Goal: Task Accomplishment & Management: Manage account settings

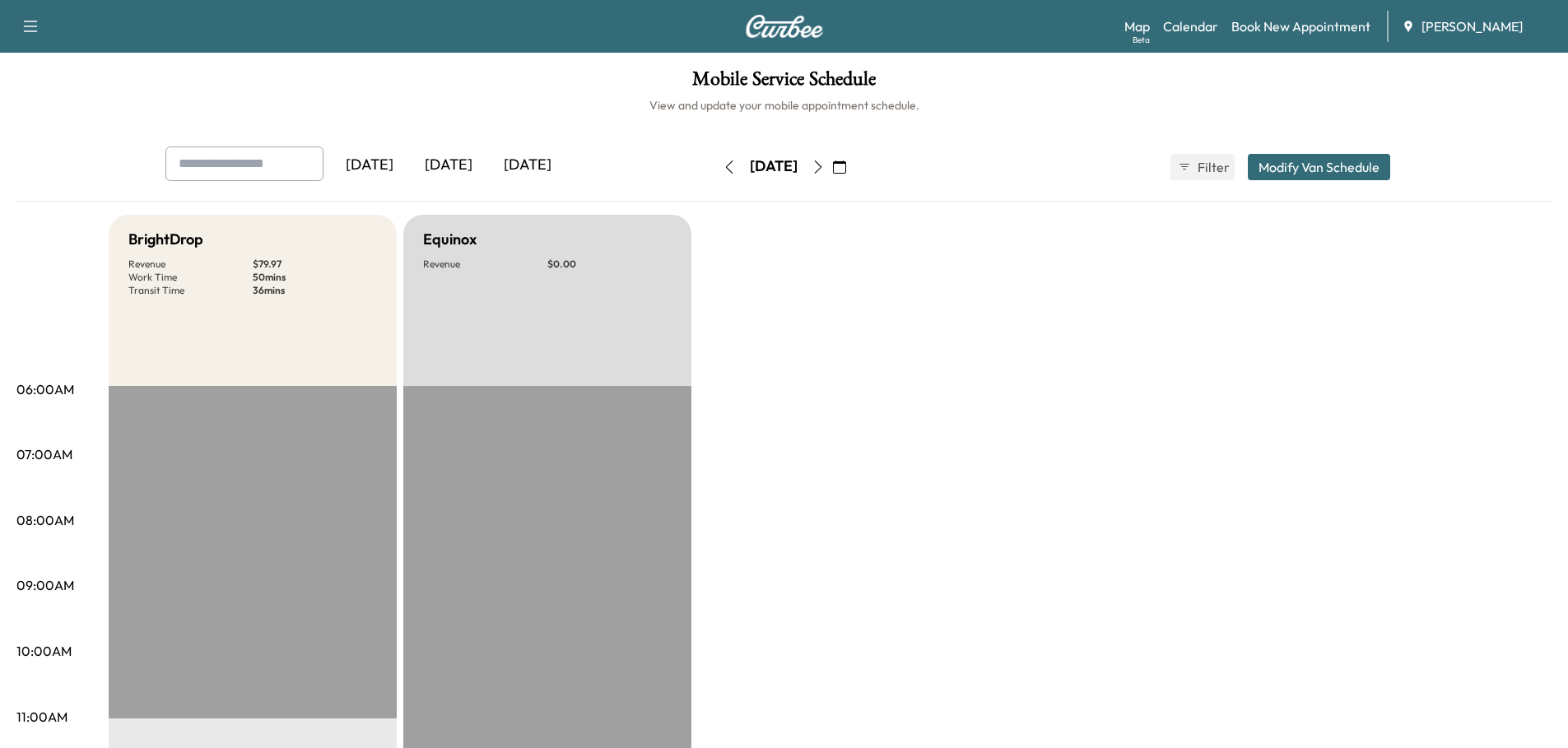
click at [846, 163] on icon "button" at bounding box center [839, 167] width 13 height 13
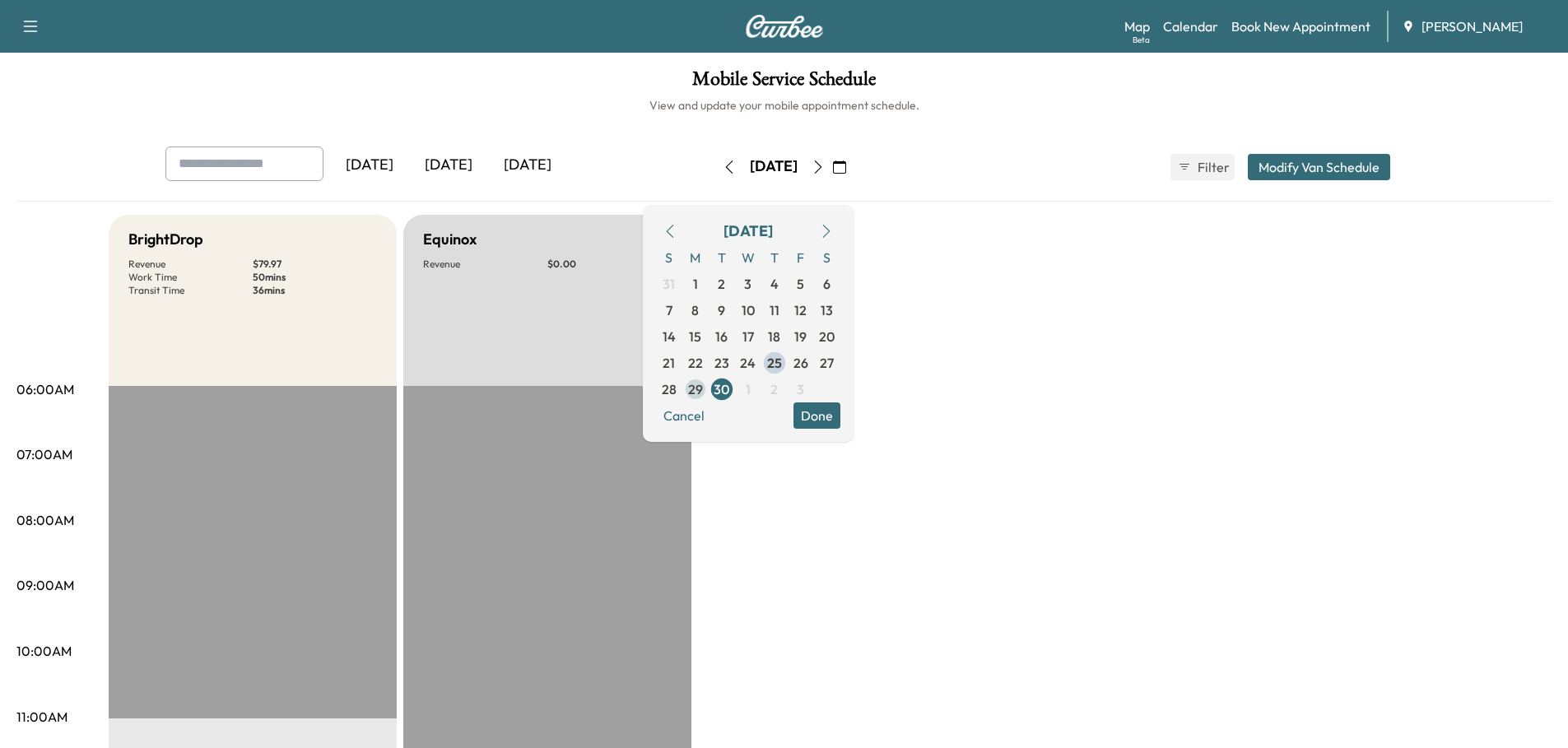
click at [703, 389] on span "29" at bounding box center [695, 389] width 15 height 20
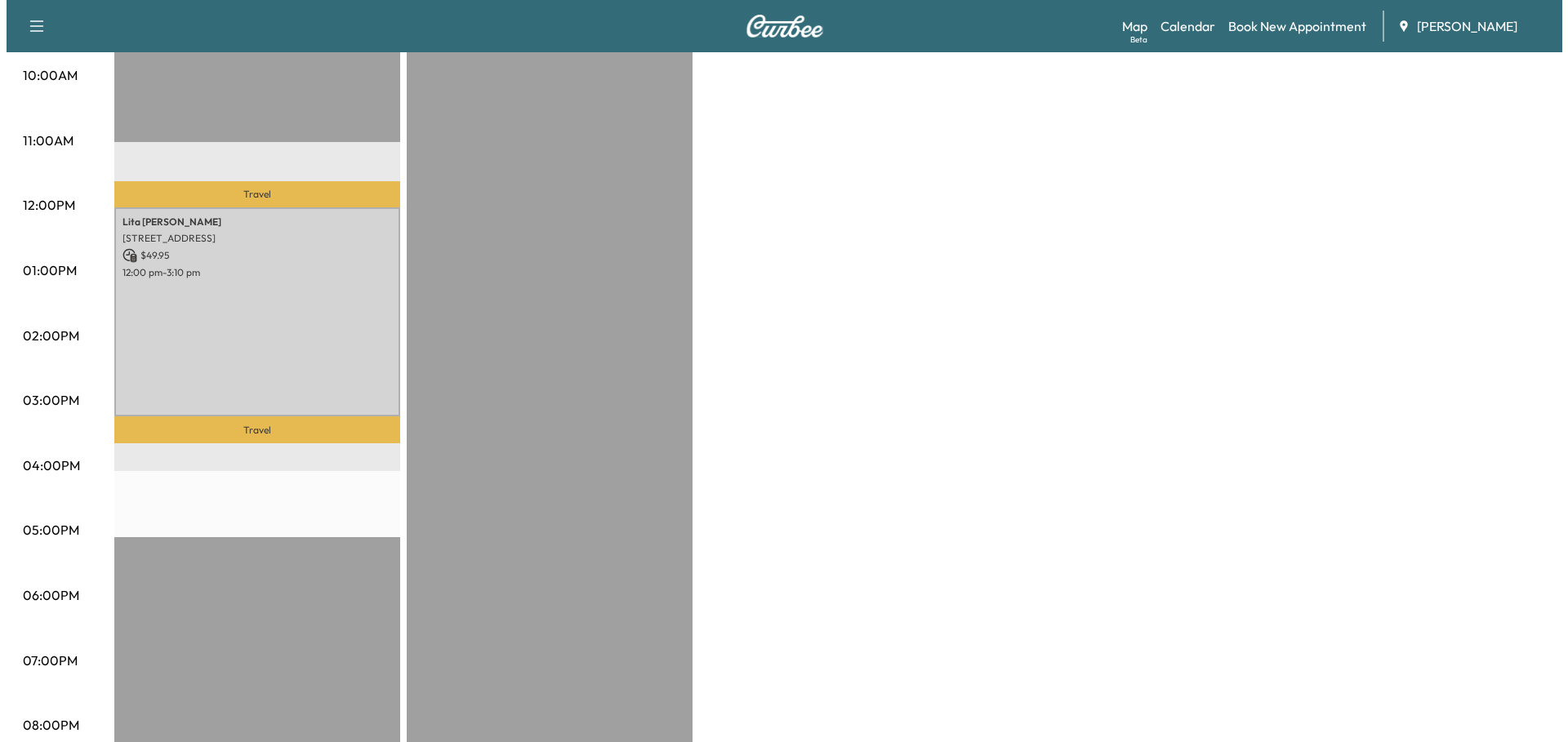
scroll to position [571, 0]
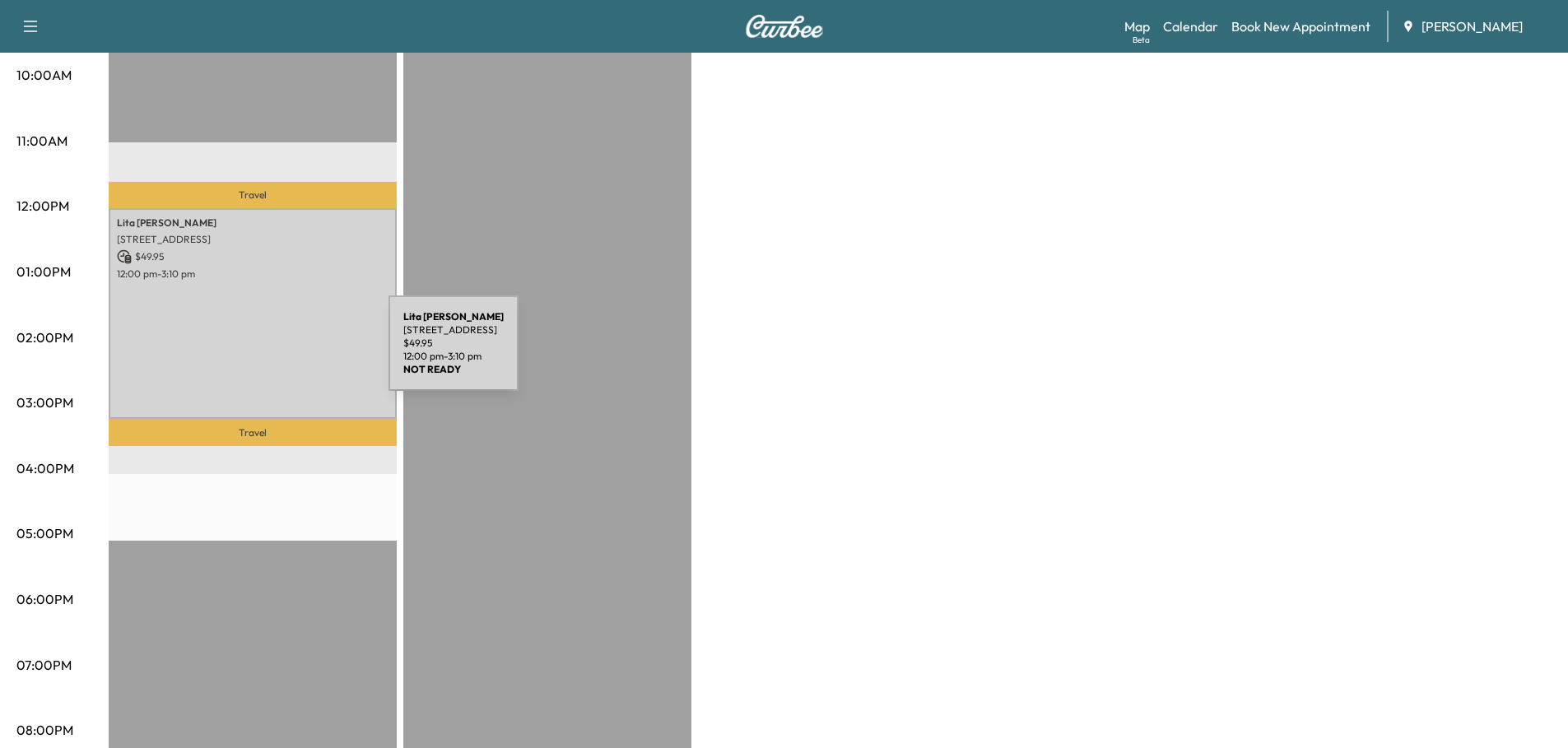
click at [265, 353] on div "Lita Selby 3802 W Meadow Ln, Wonder Lake, IL 60097, USA $ 49.95 12:00 pm - 3:10…" at bounding box center [252, 313] width 288 height 211
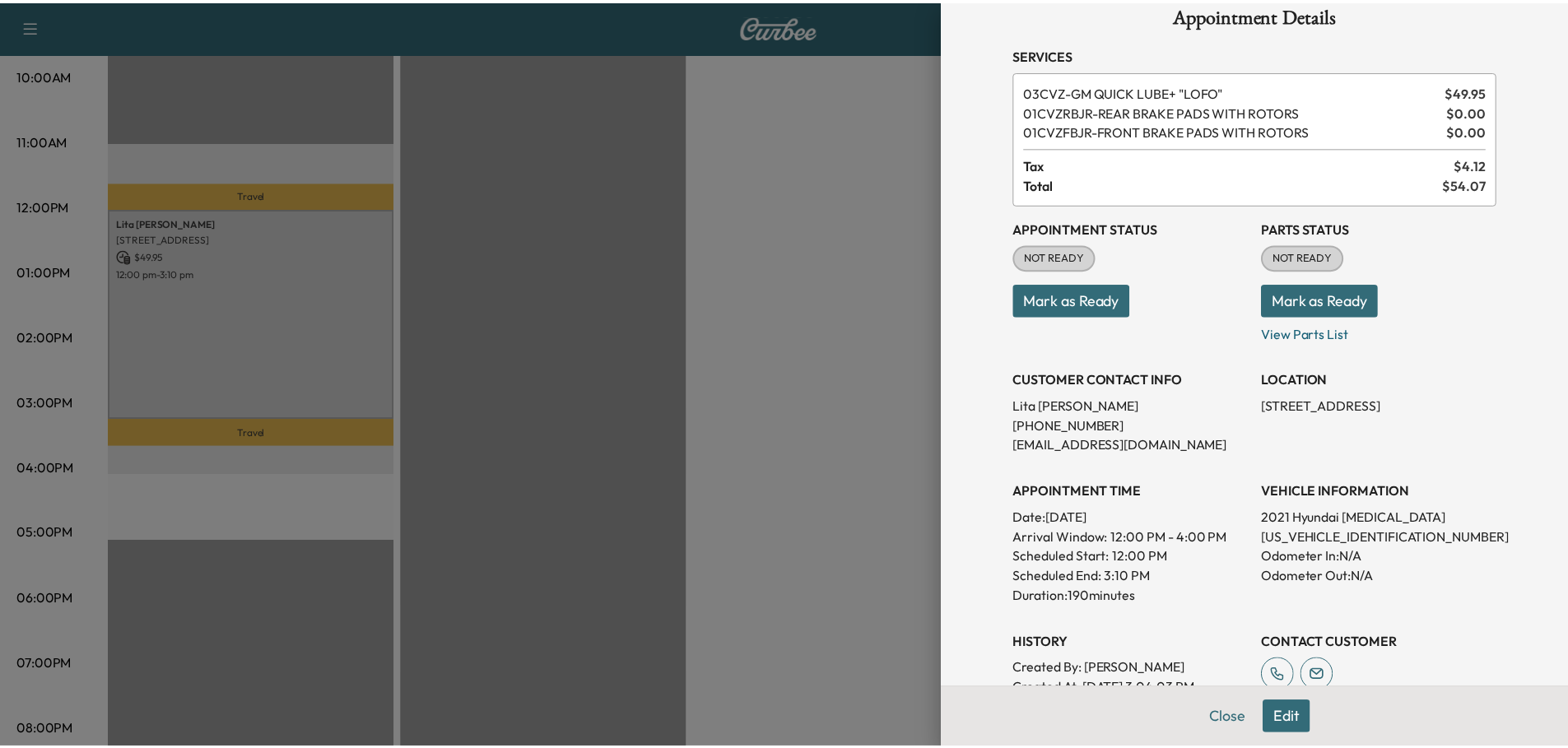
scroll to position [0, 0]
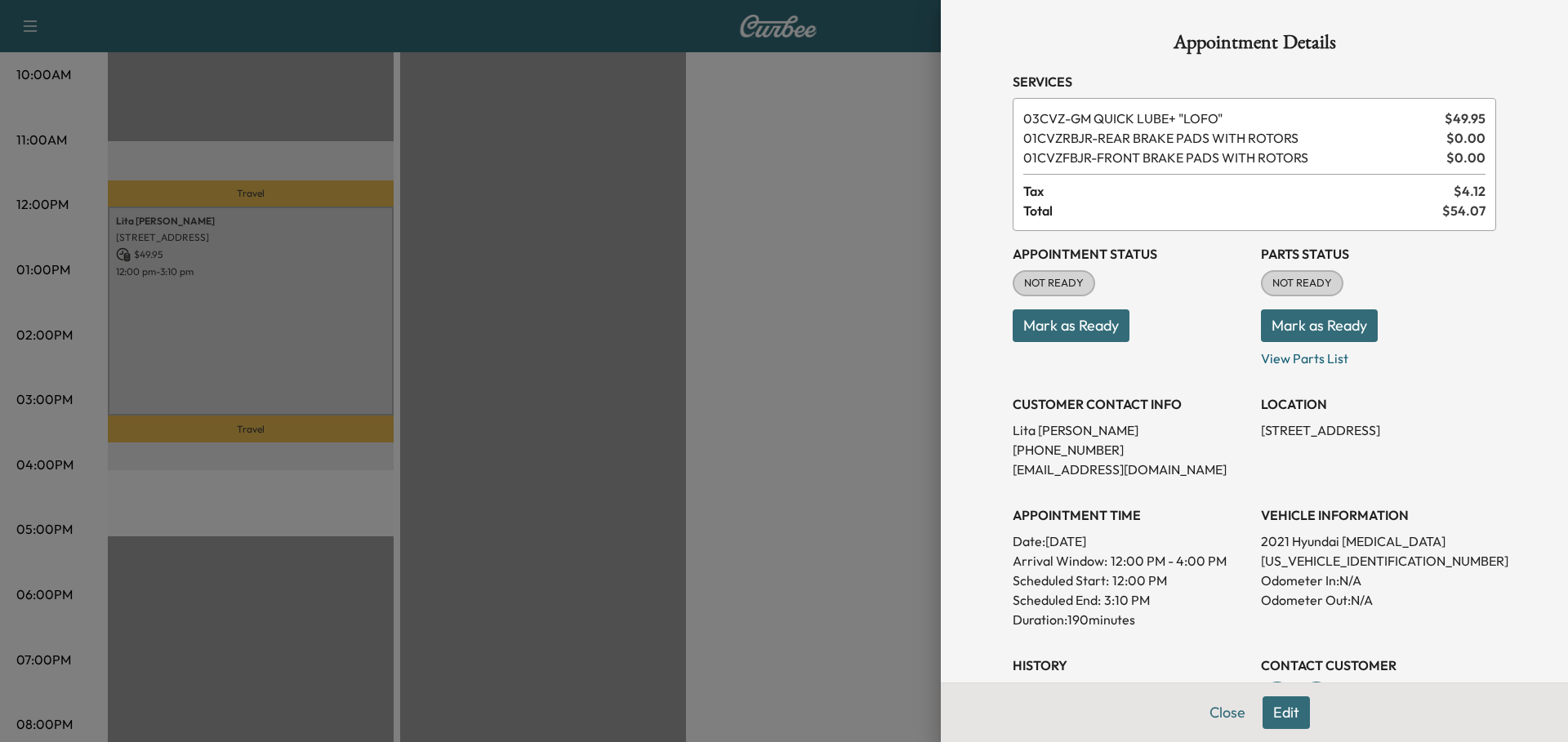
click at [837, 138] on div at bounding box center [784, 371] width 1568 height 742
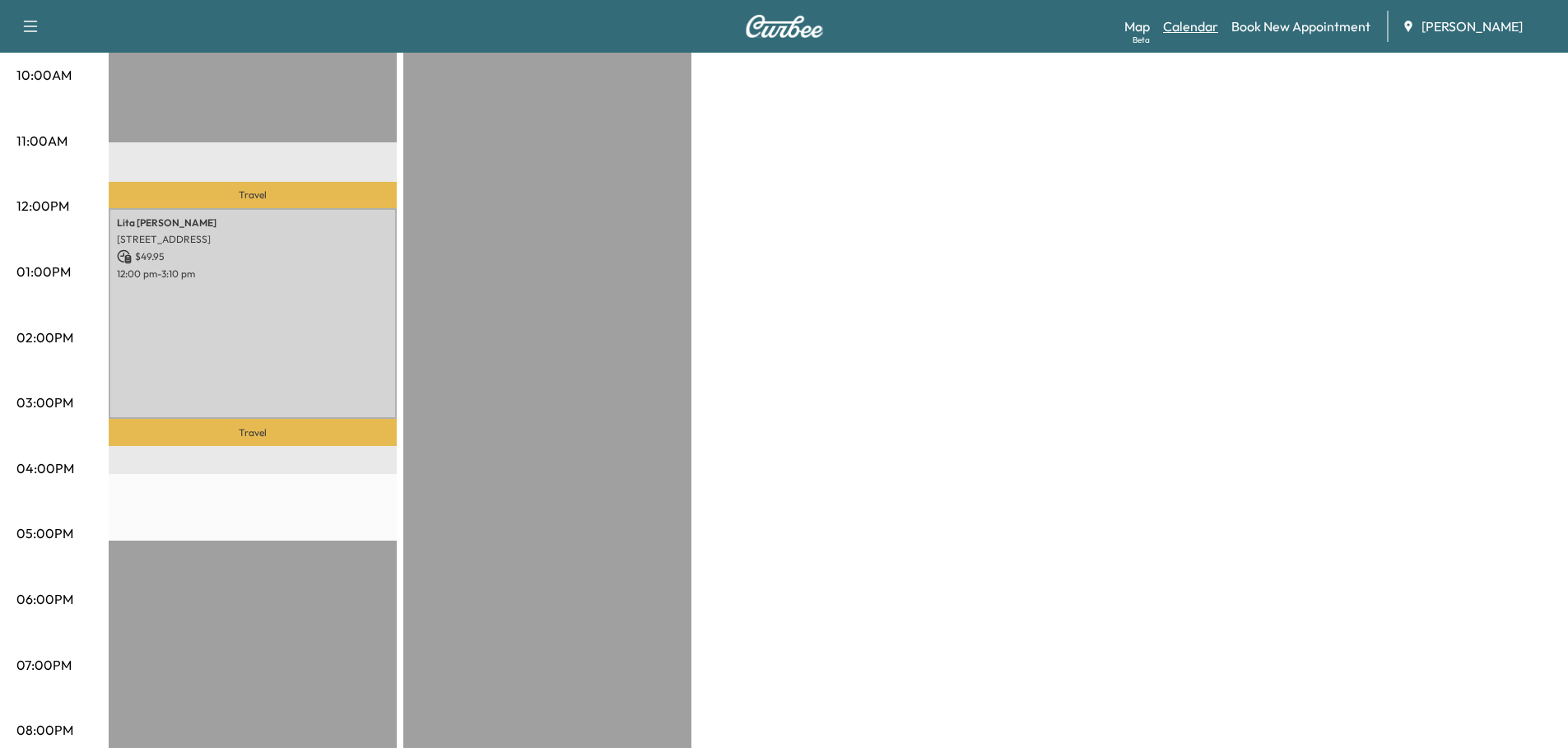
click at [1190, 32] on link "Calendar" at bounding box center [1190, 26] width 55 height 20
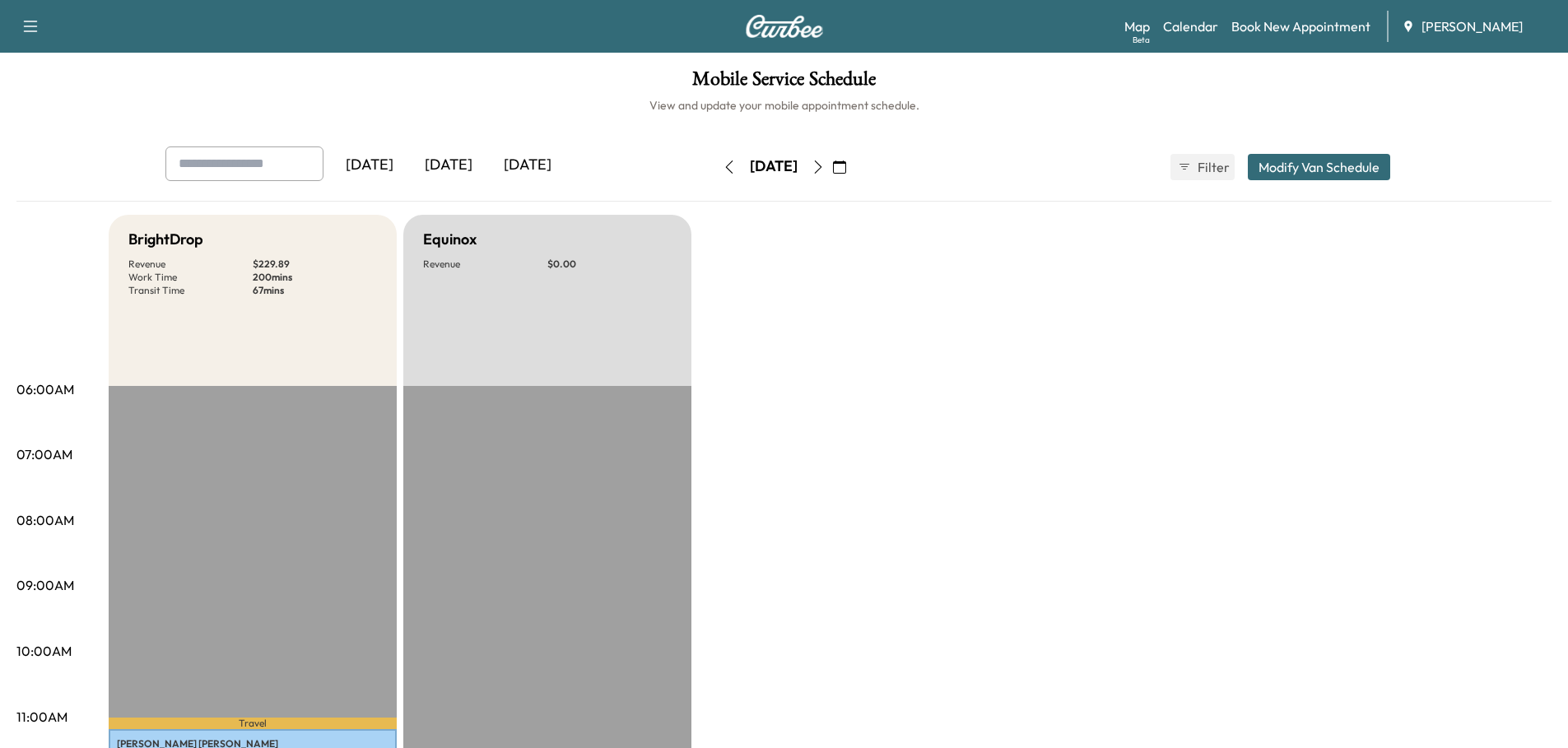
click at [846, 162] on icon "button" at bounding box center [839, 167] width 13 height 13
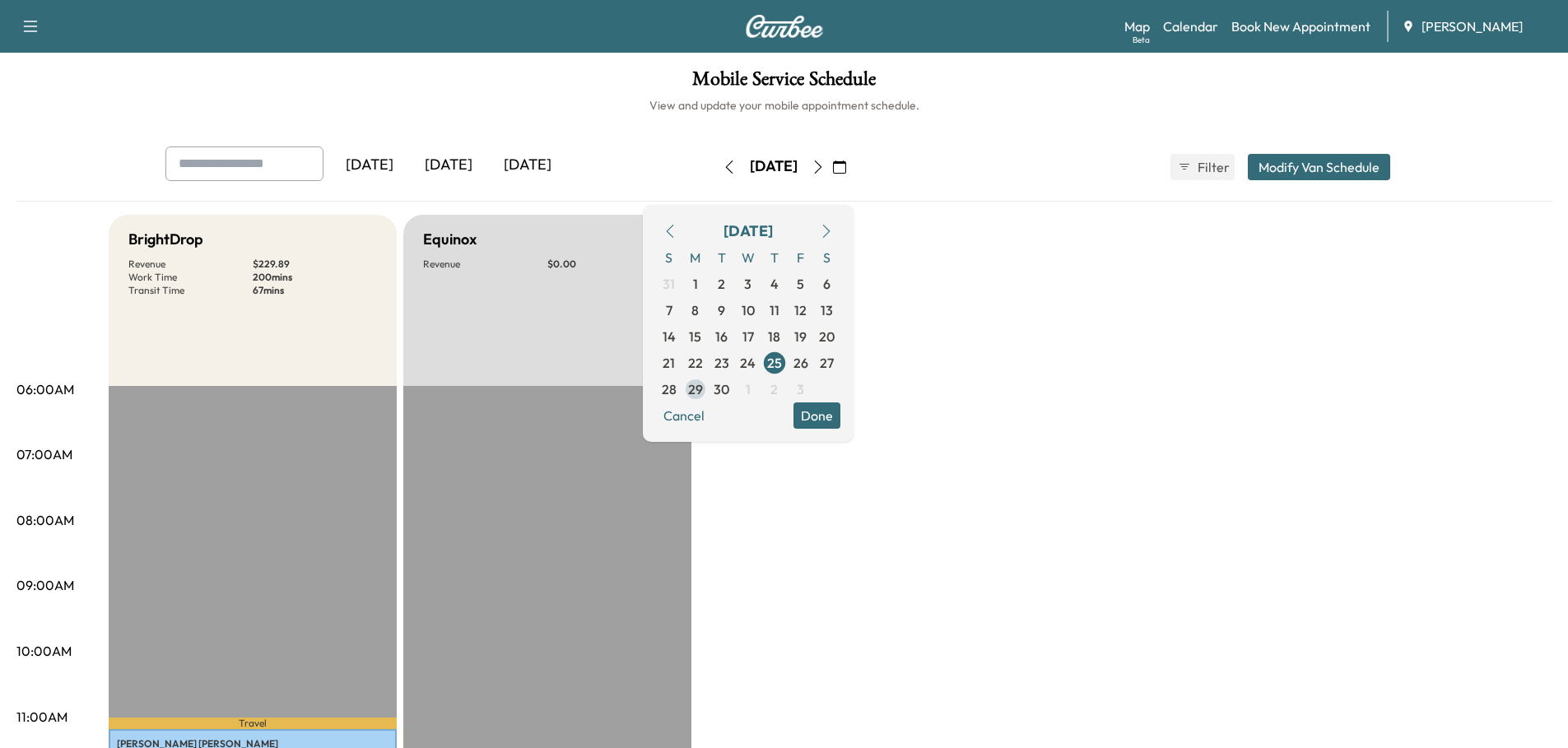
click at [703, 387] on span "29" at bounding box center [695, 389] width 15 height 20
click at [1309, 164] on button "Modify Van Schedule" at bounding box center [1318, 167] width 142 height 27
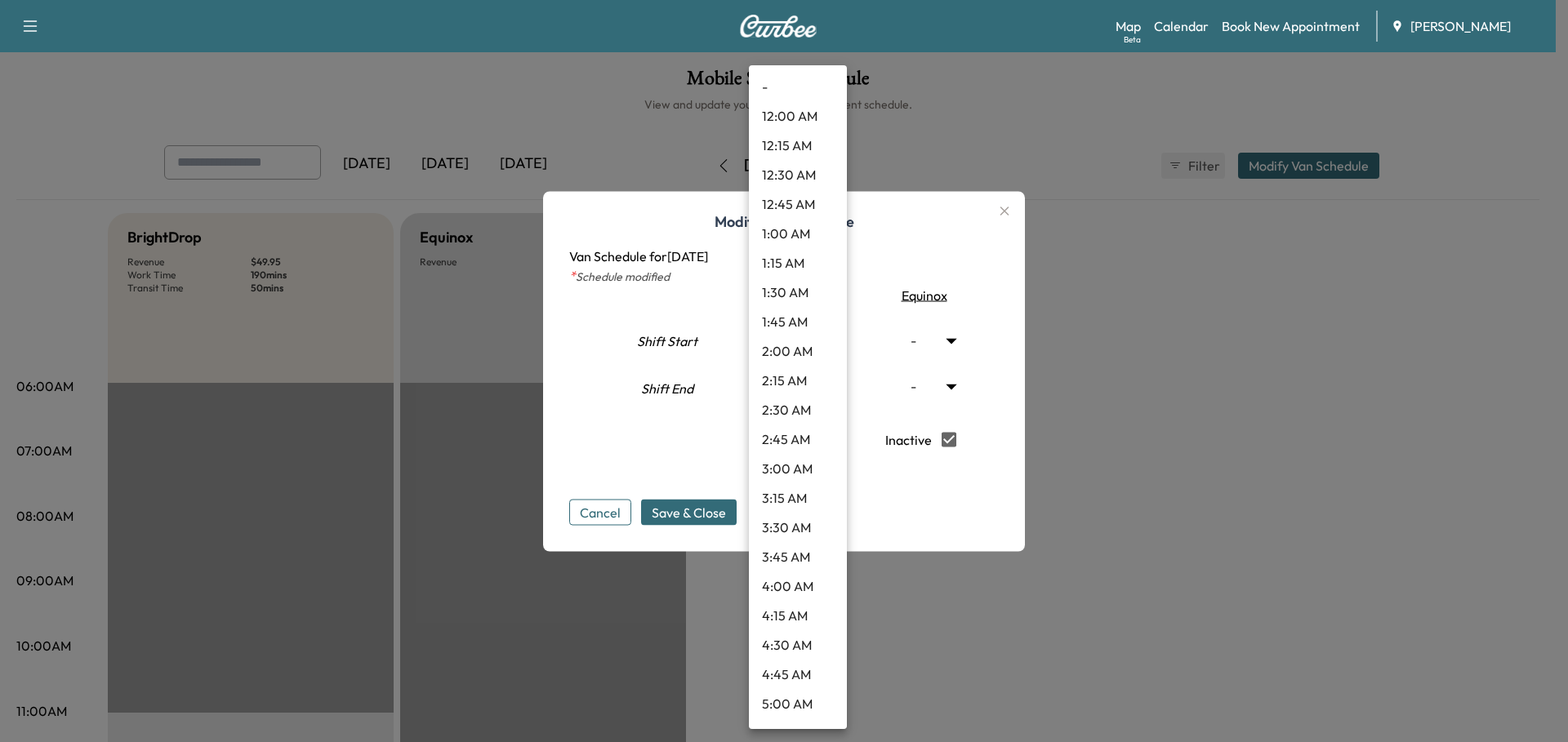
click at [825, 338] on body "Support Log Out Map Beta Calendar Book New Appointment Ray Chevrolet Mobile Ser…" at bounding box center [784, 371] width 1568 height 742
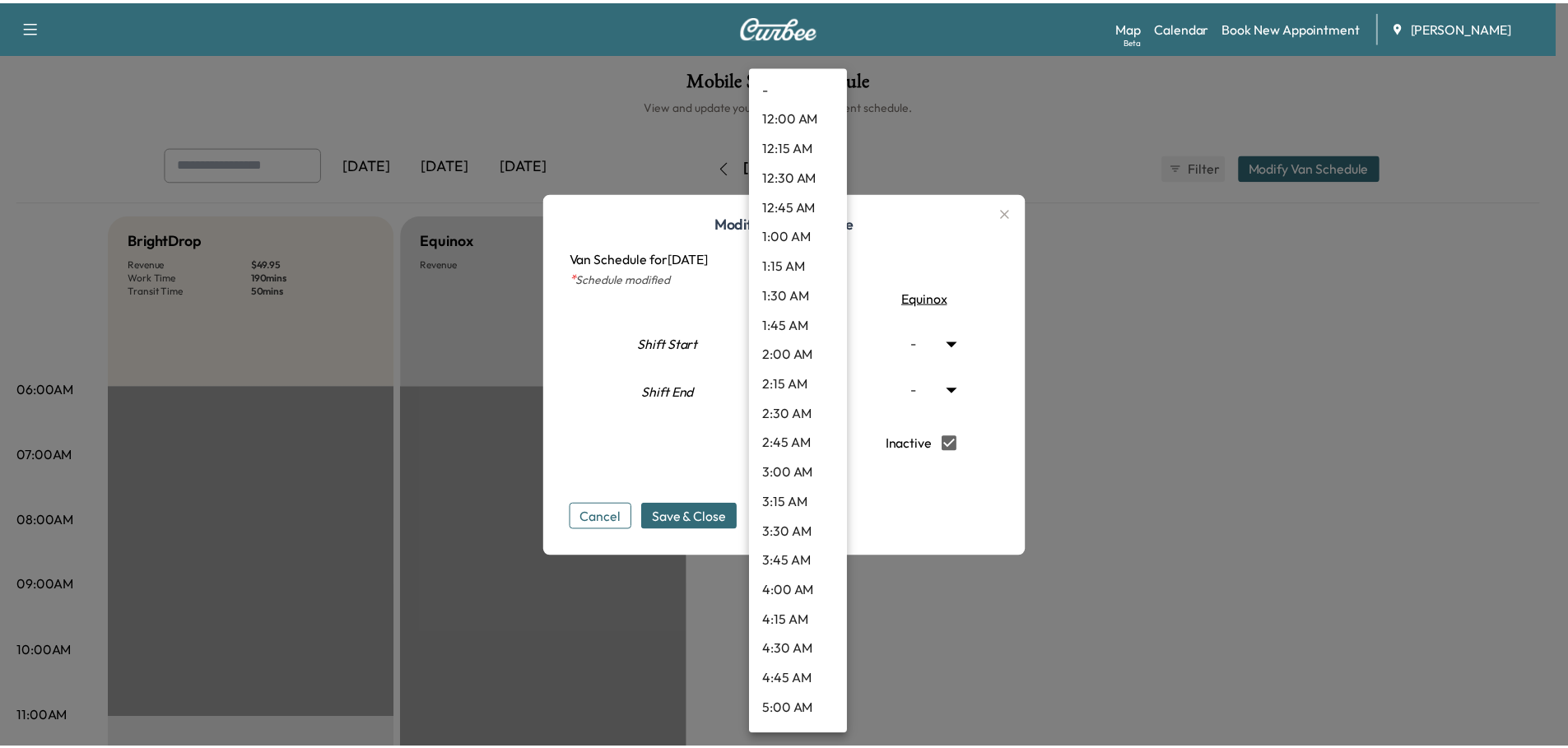
scroll to position [1021, 0]
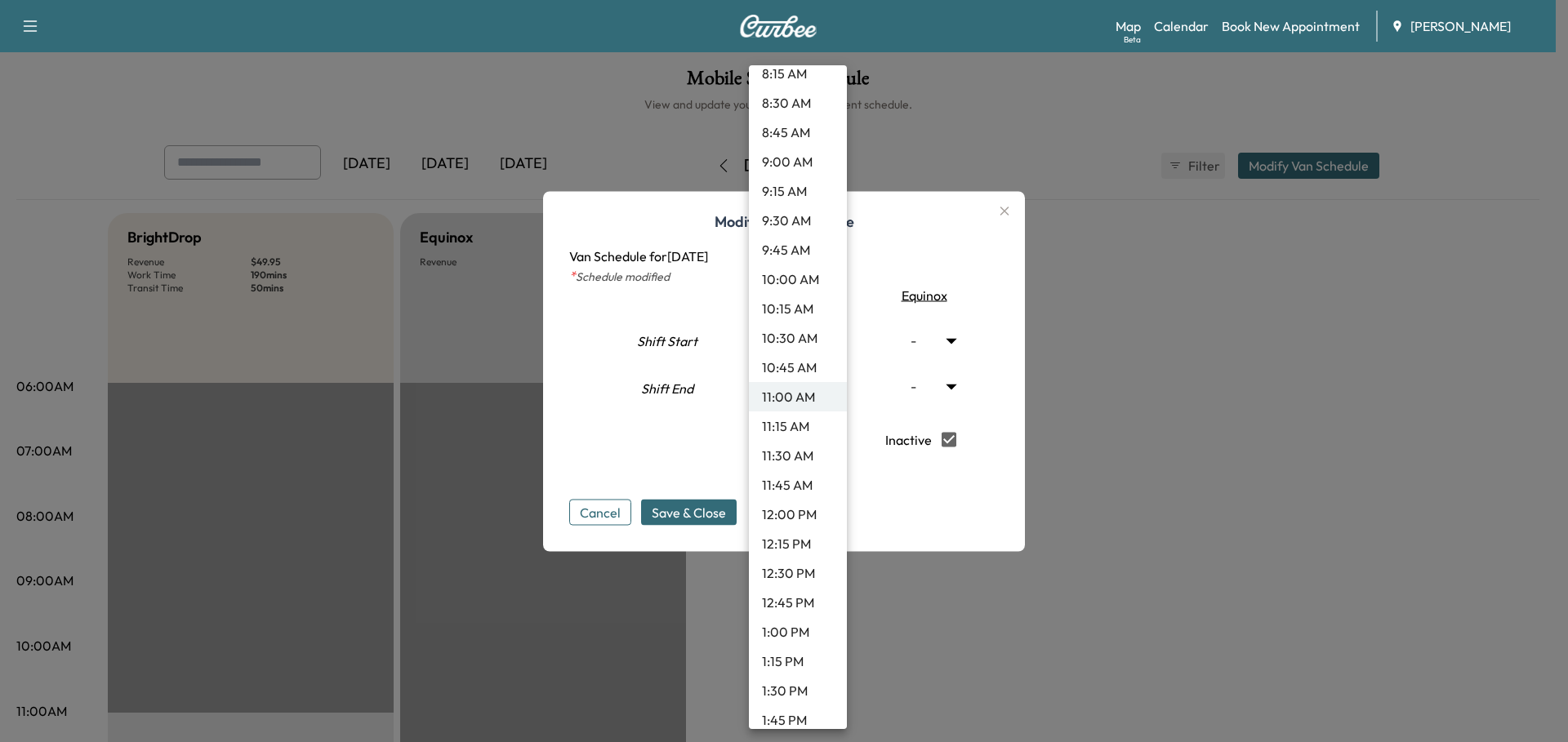
click at [809, 362] on li "10:45 AM" at bounding box center [797, 368] width 98 height 30
type input "*****"
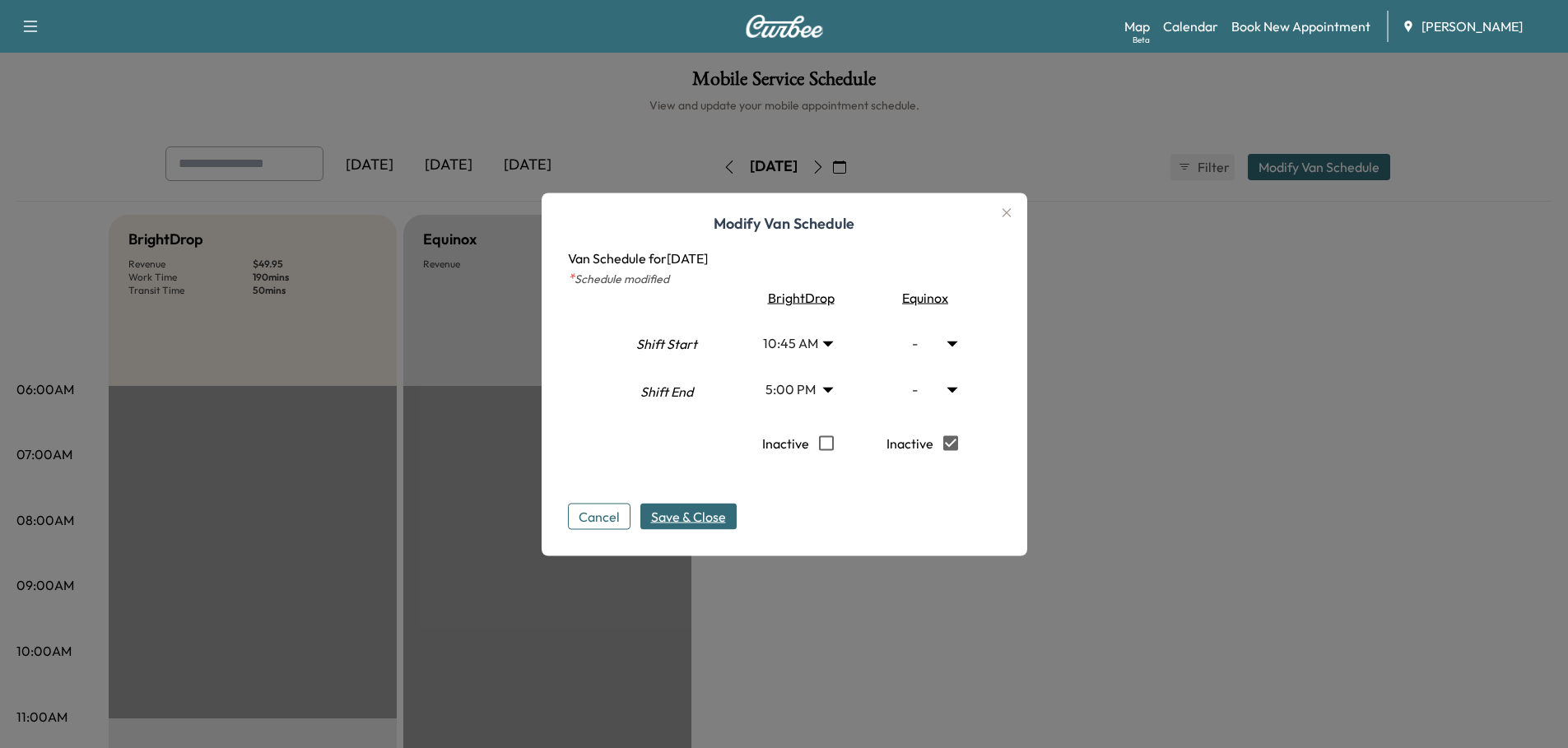
click at [695, 516] on span "Save & Close" at bounding box center [689, 516] width 75 height 20
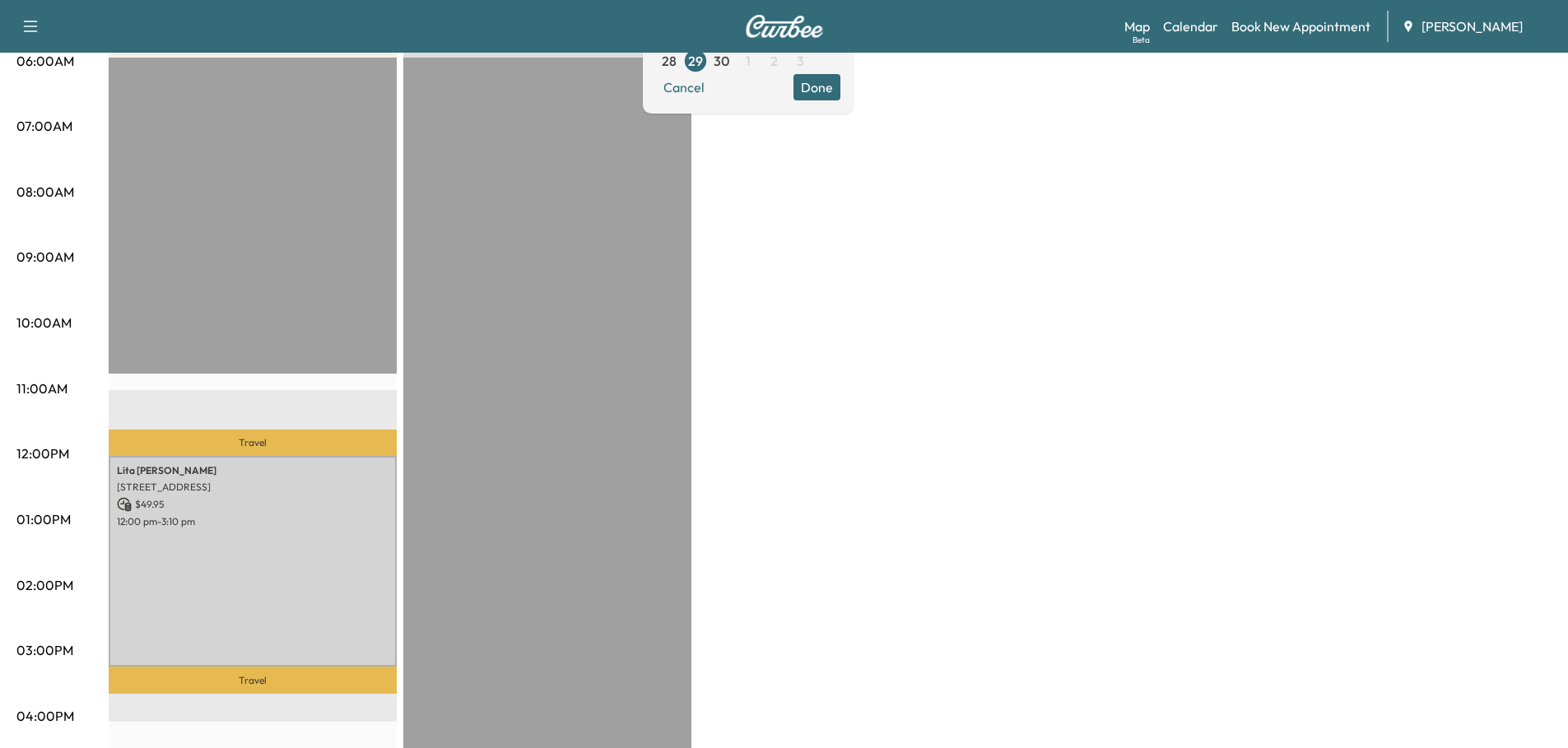
scroll to position [329, 0]
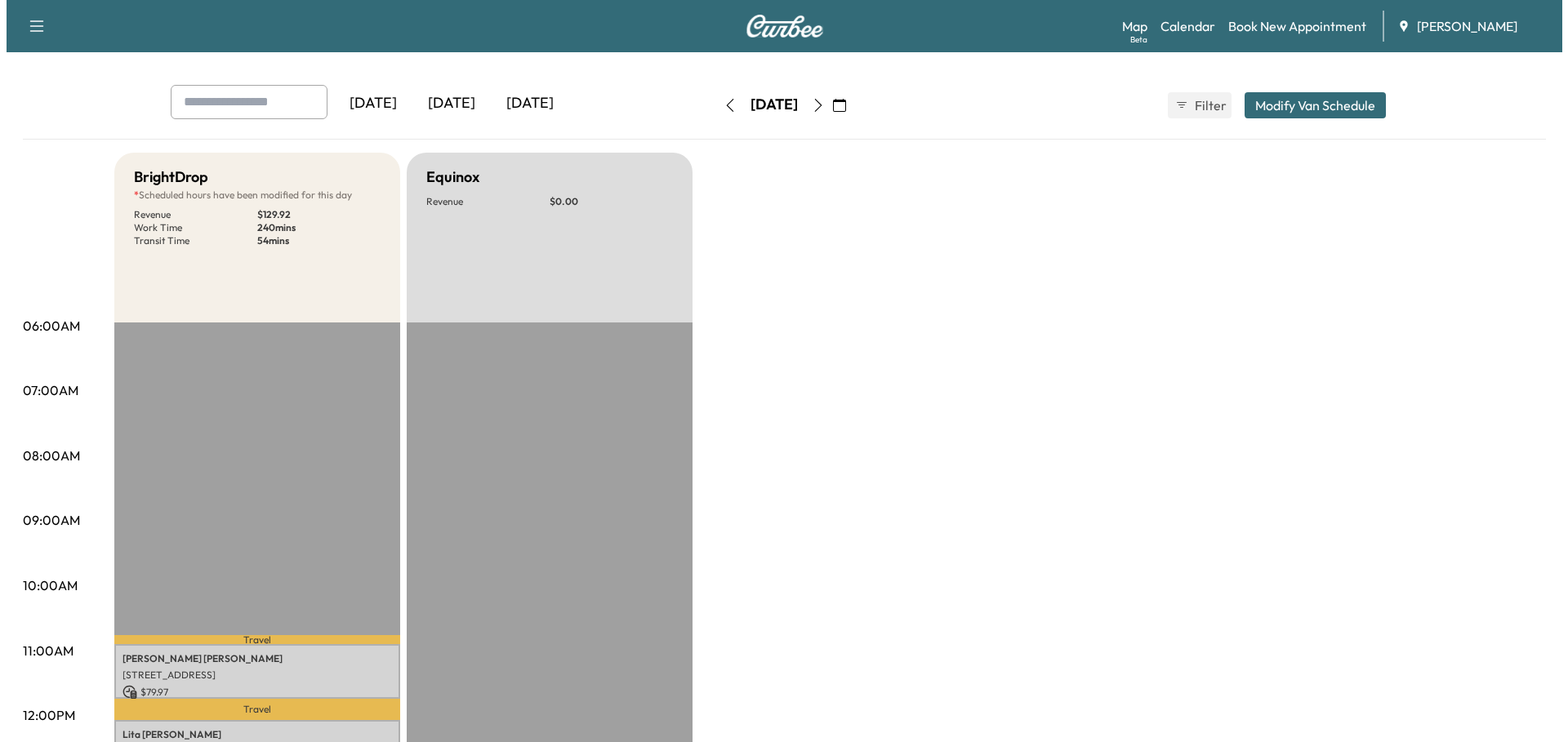
scroll to position [327, 0]
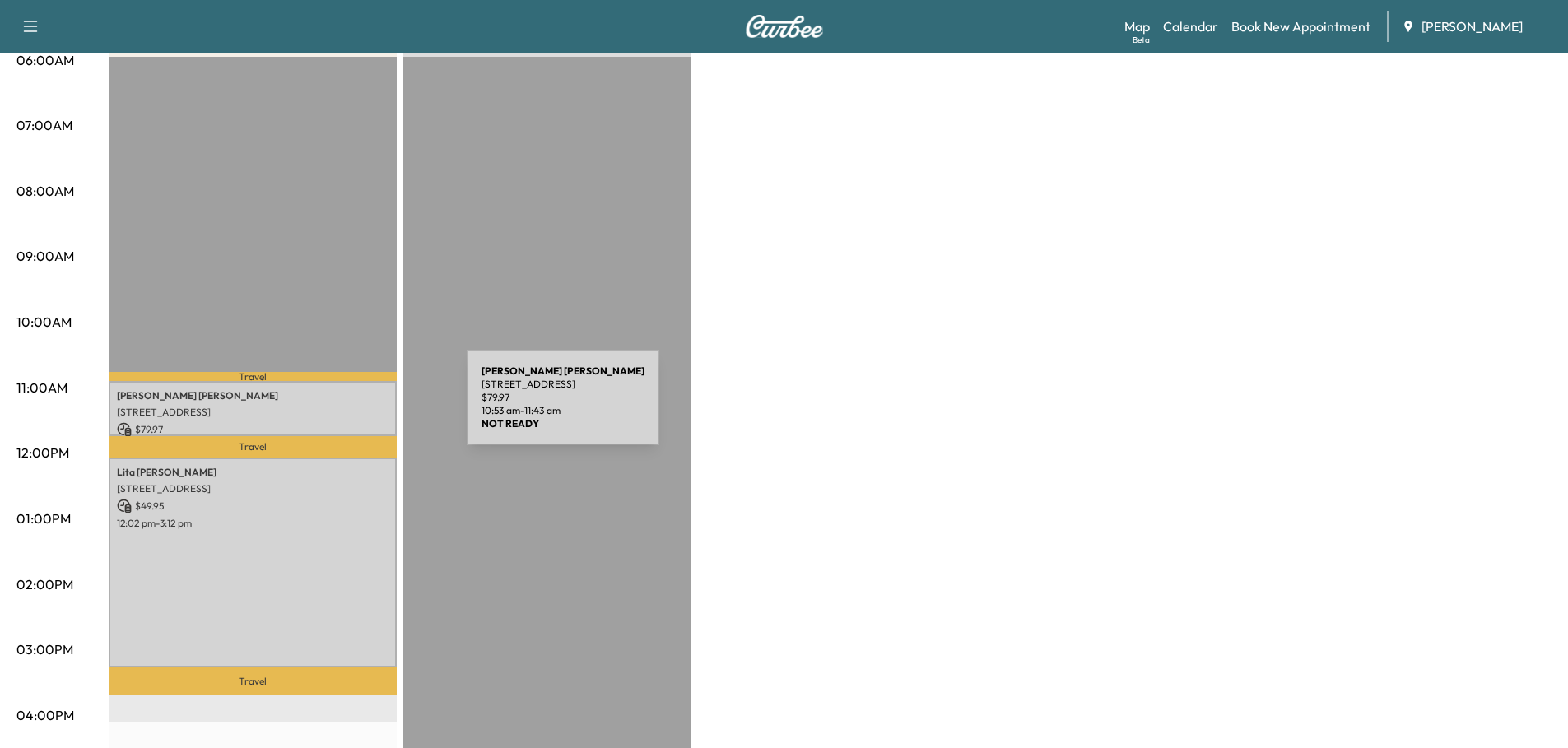
click at [343, 407] on p "4216 Northgate Dr, Spring Grove, IL 60081, USA" at bounding box center [252, 412] width 271 height 13
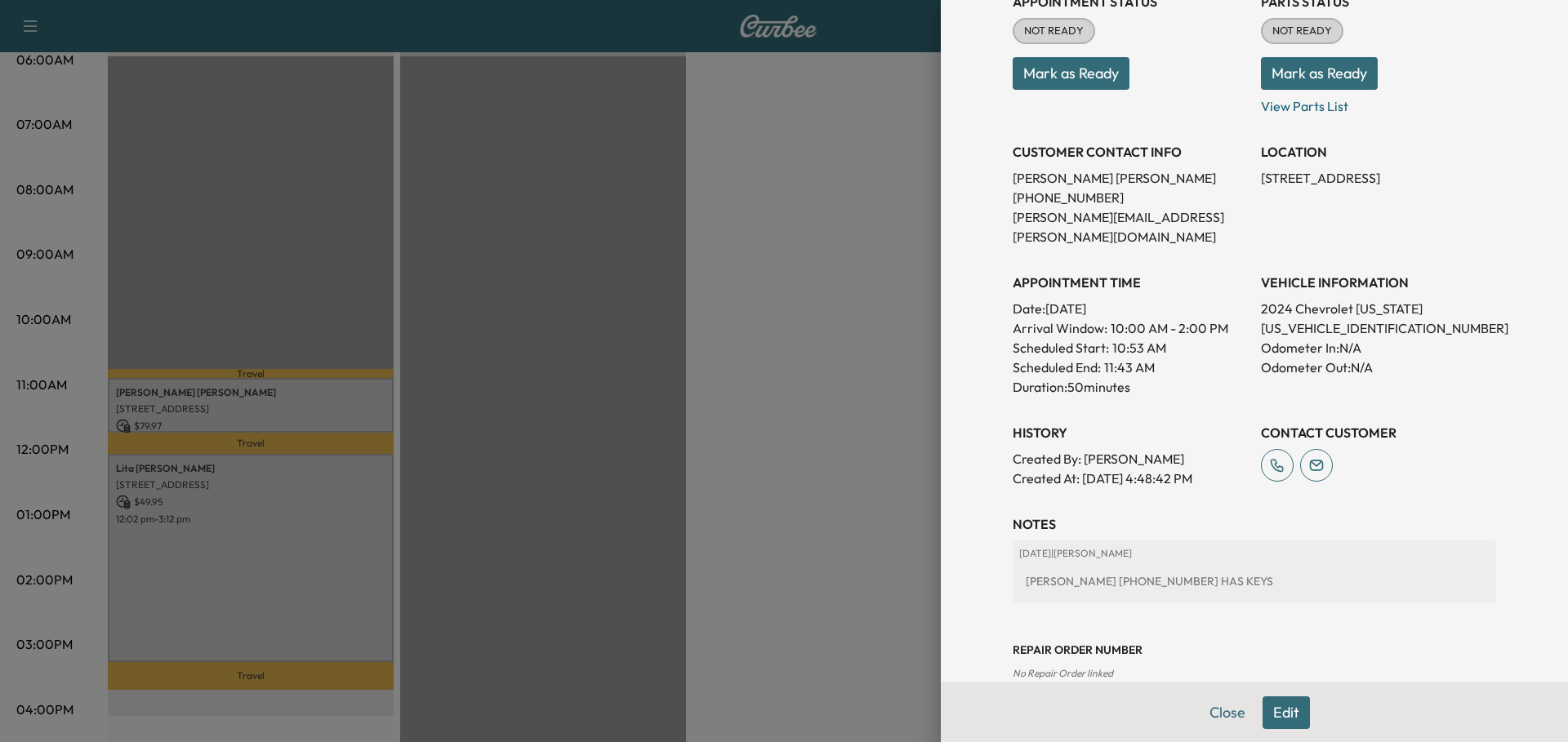
scroll to position [225, 0]
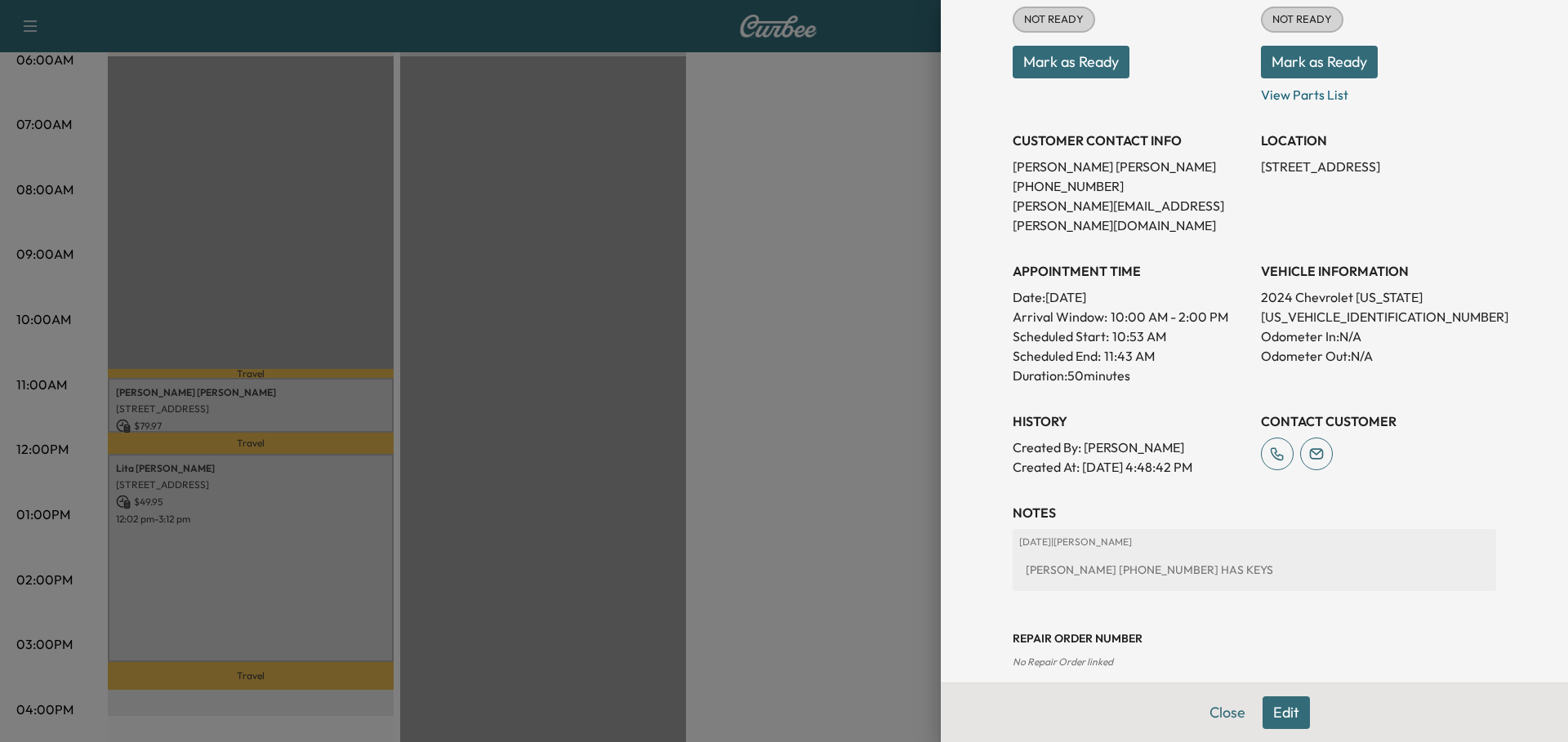
click at [1281, 704] on button "Edit" at bounding box center [1286, 713] width 48 height 32
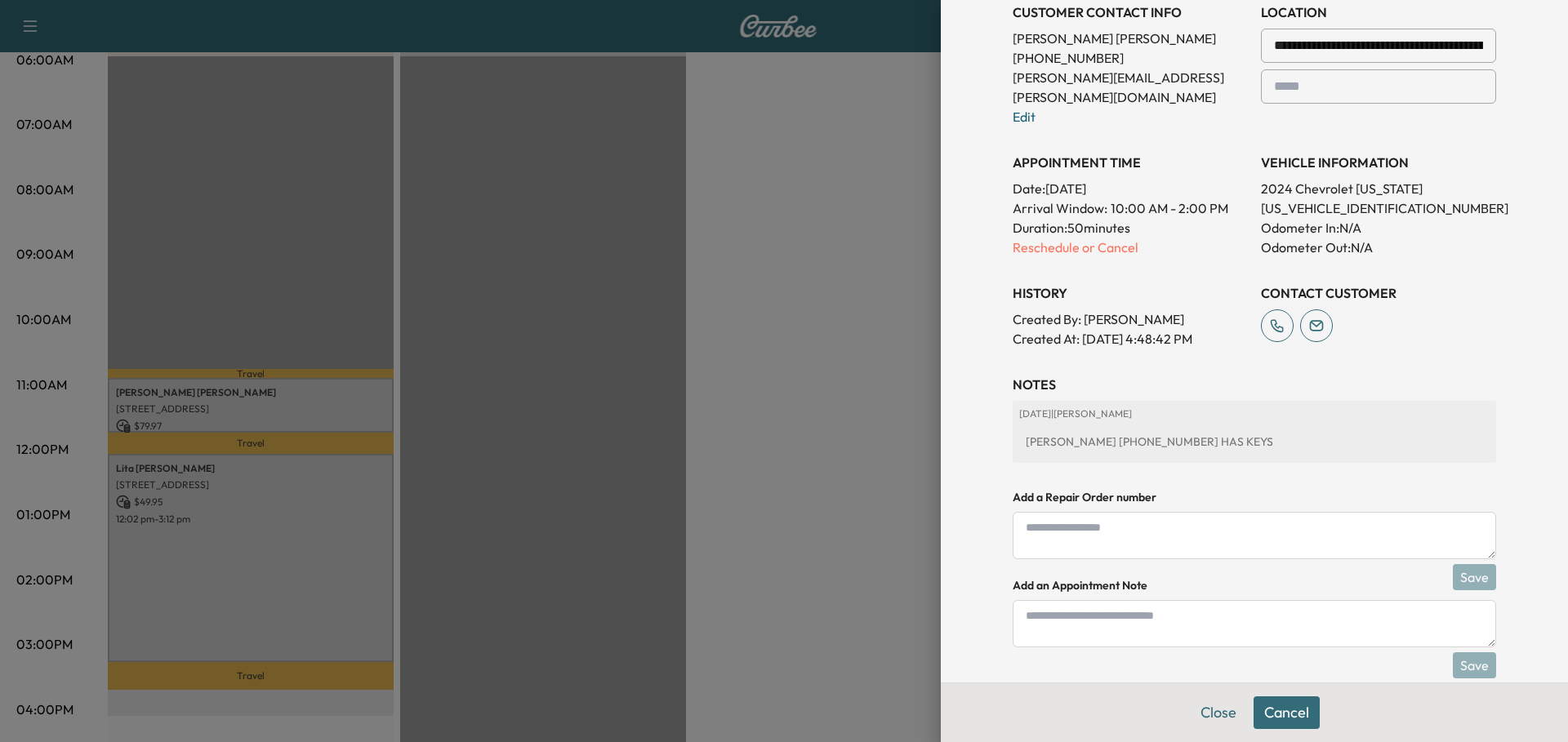
scroll to position [396, 0]
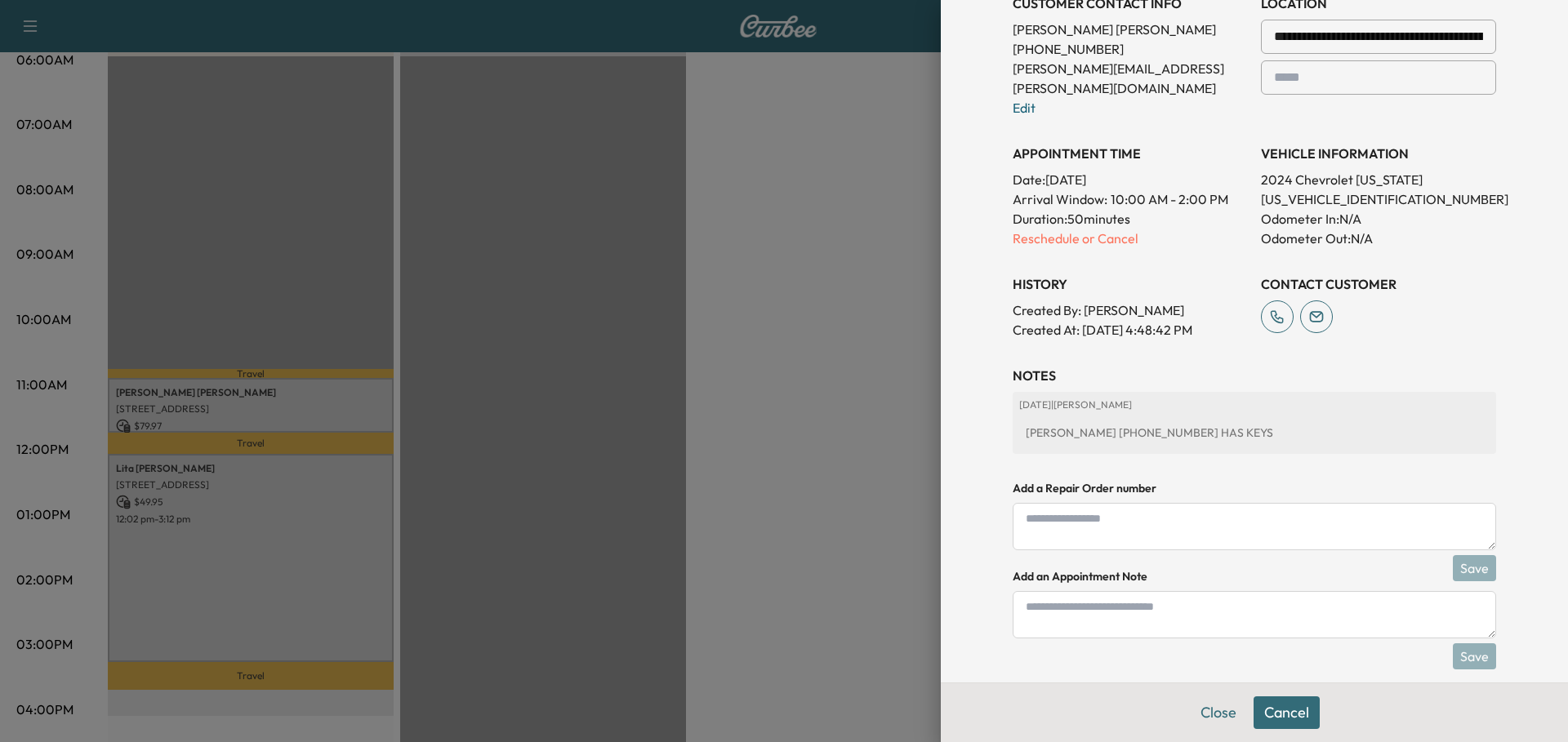
click at [1055, 603] on textarea at bounding box center [1254, 615] width 483 height 48
click at [1129, 419] on div "EVELYN 815-790-8785 HAS KEYS" at bounding box center [1255, 433] width 470 height 30
drag, startPoint x: 1199, startPoint y: 410, endPoint x: 977, endPoint y: 410, distance: 222.0
click at [977, 410] on div "**********" at bounding box center [1254, 371] width 627 height 742
click at [1171, 419] on div "EVELYN 815-790-8785 HAS KEYS" at bounding box center [1255, 433] width 470 height 30
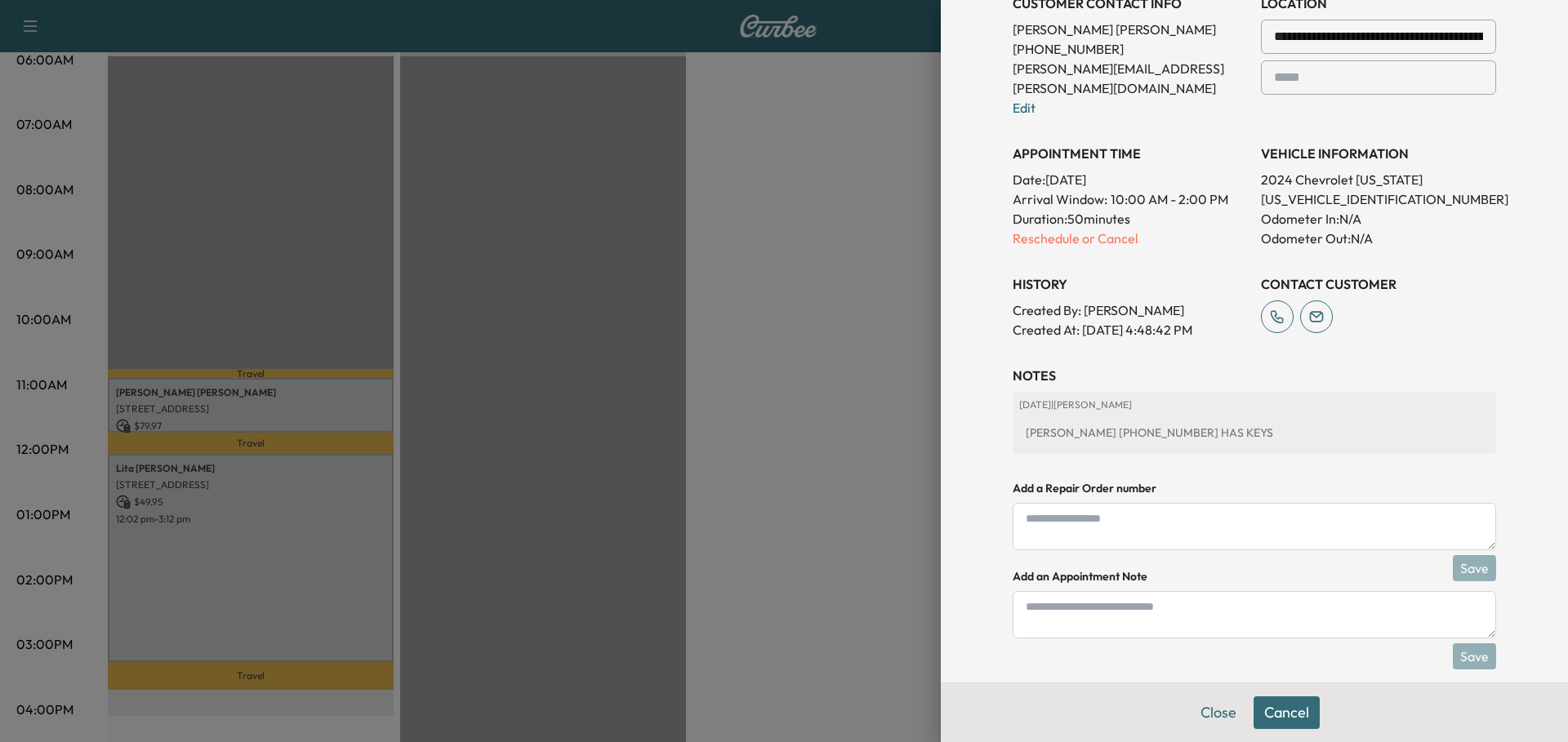
click at [1293, 712] on button "Cancel" at bounding box center [1287, 713] width 66 height 32
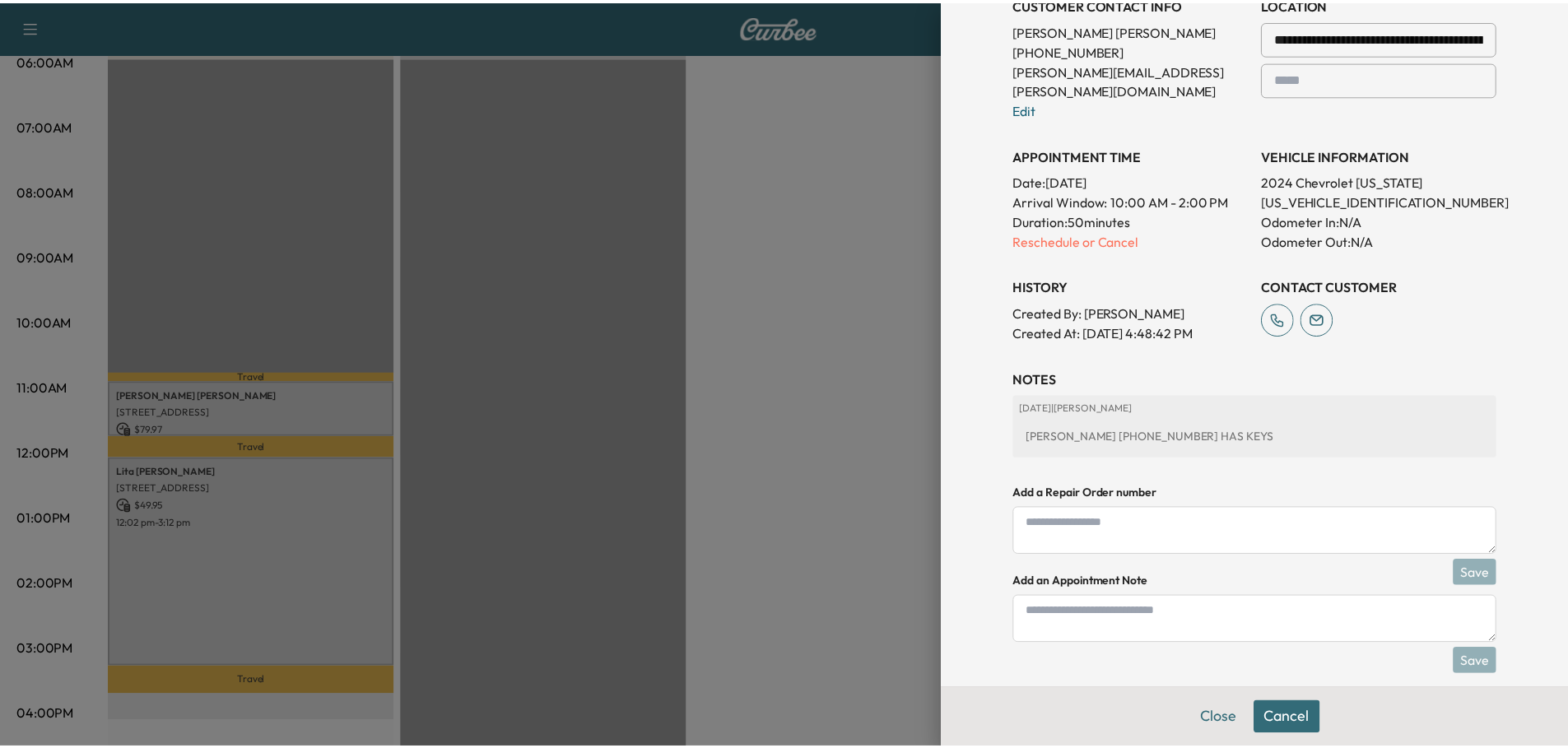
scroll to position [227, 0]
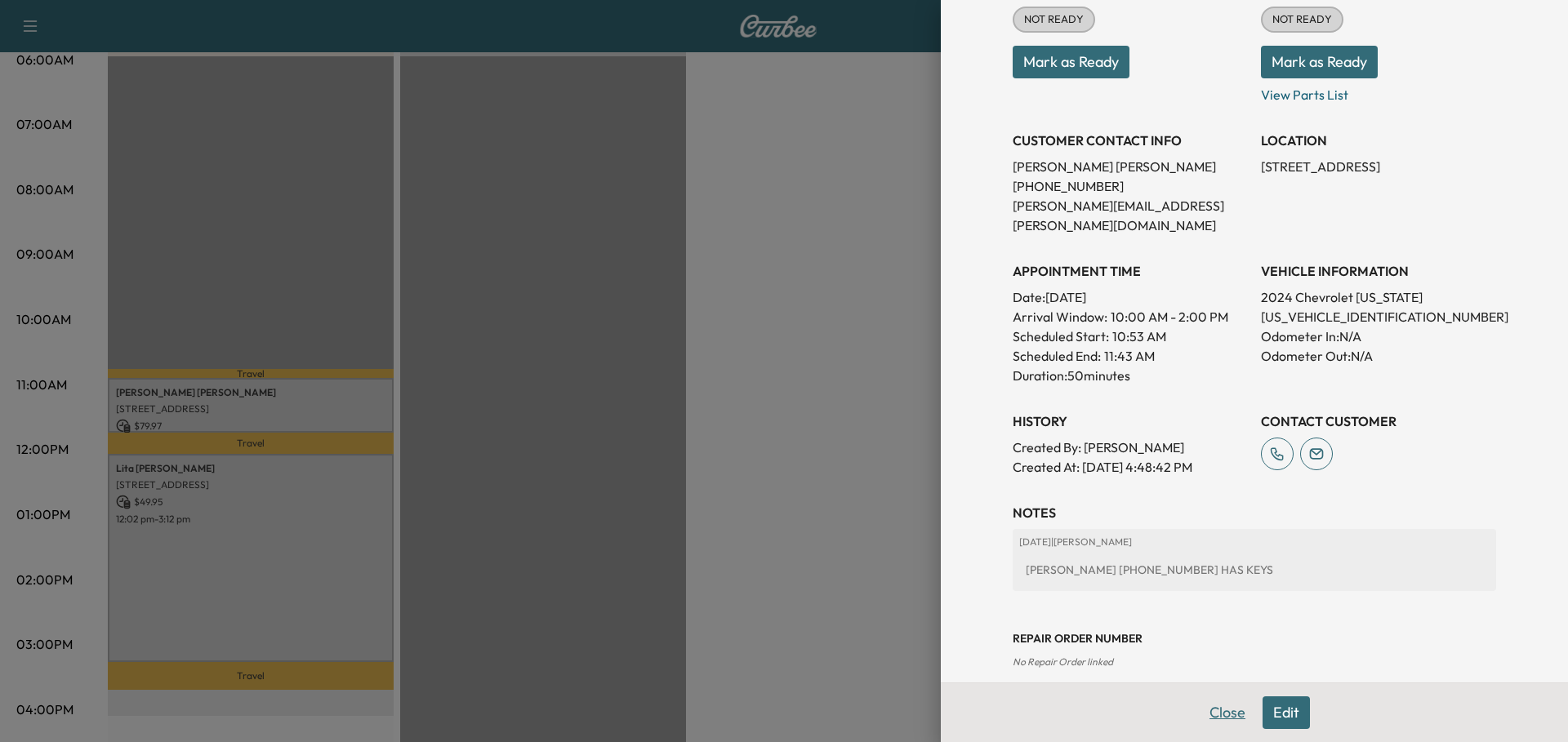
click at [1214, 709] on button "Close" at bounding box center [1227, 713] width 57 height 32
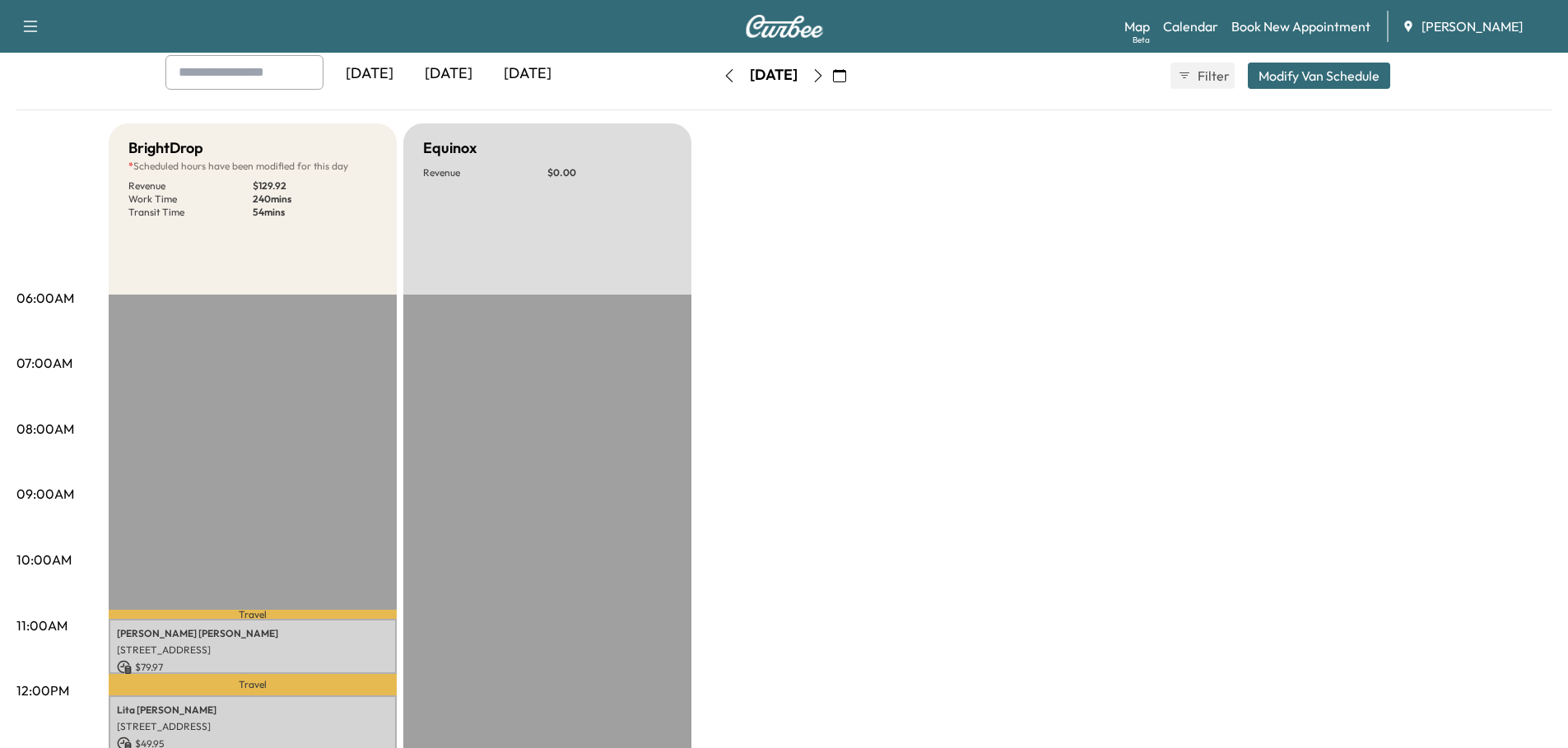
scroll to position [329, 0]
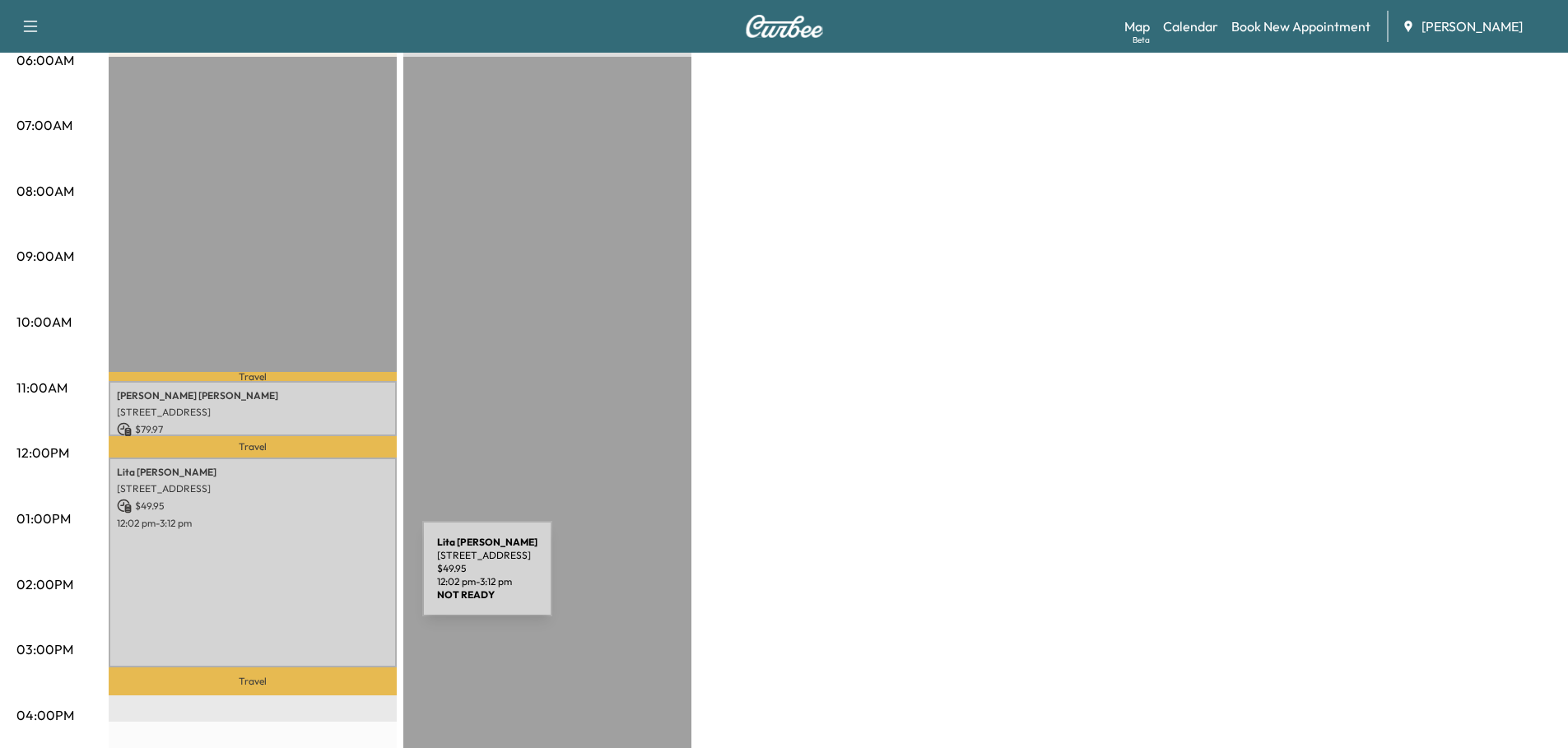
click at [299, 574] on div "Lita Selby 3802 W Meadow Ln, Wonder Lake, IL 60097, USA $ 49.95 12:02 pm - 3:12…" at bounding box center [252, 563] width 288 height 211
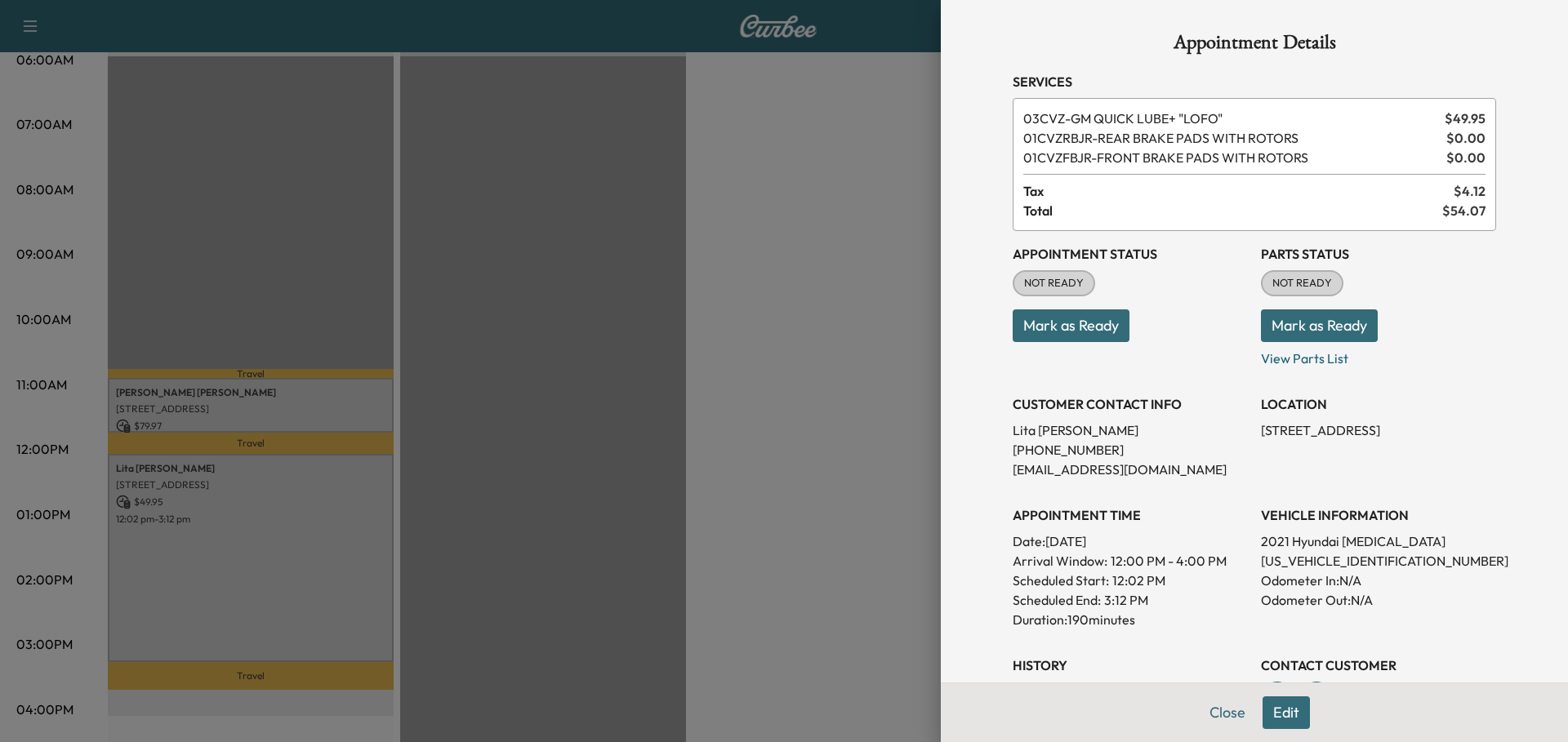
click at [1327, 562] on p "5NPEH4J22MH110966" at bounding box center [1378, 560] width 235 height 20
copy p "5NPEH4J22MH110966"
click at [665, 225] on div at bounding box center [784, 371] width 1568 height 742
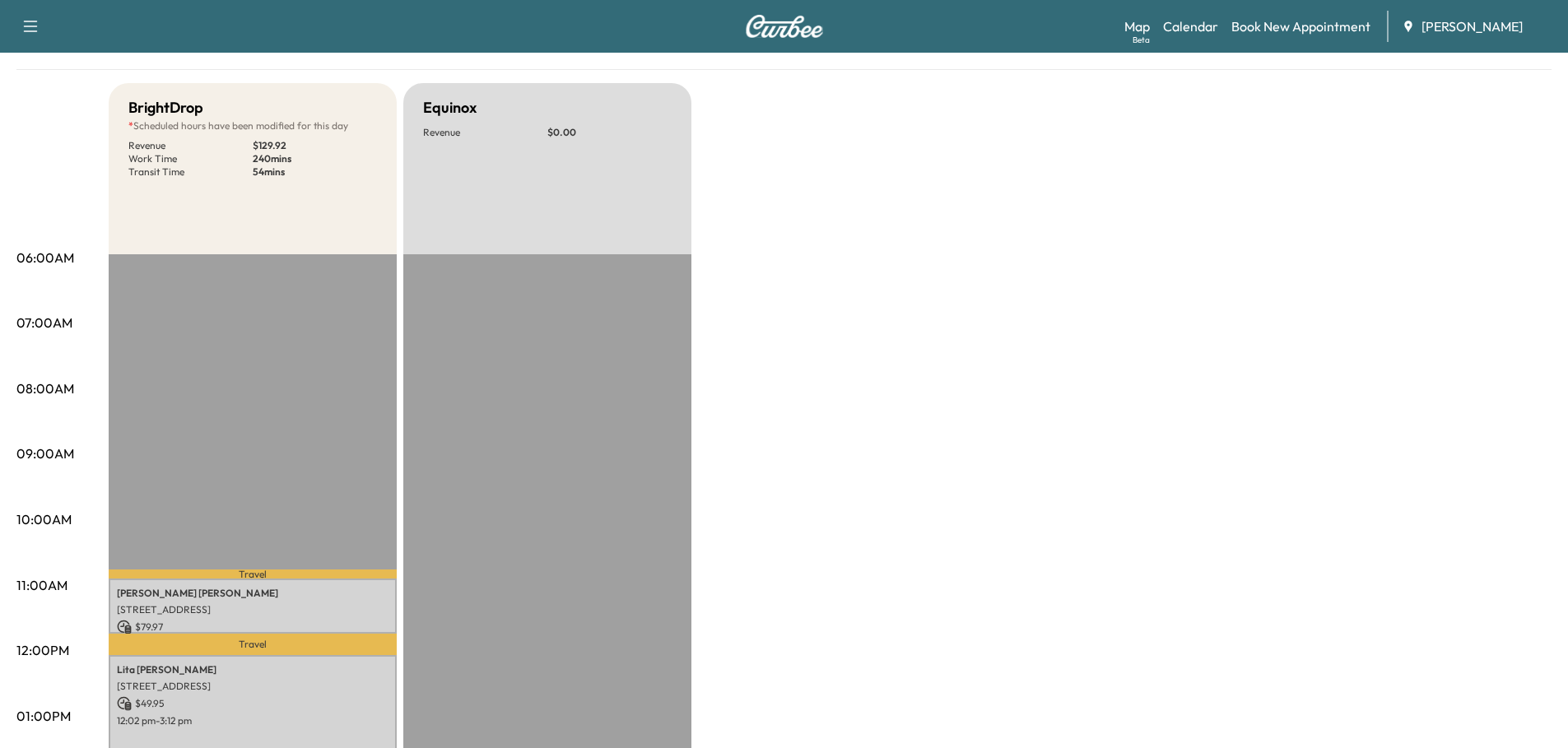
scroll to position [0, 0]
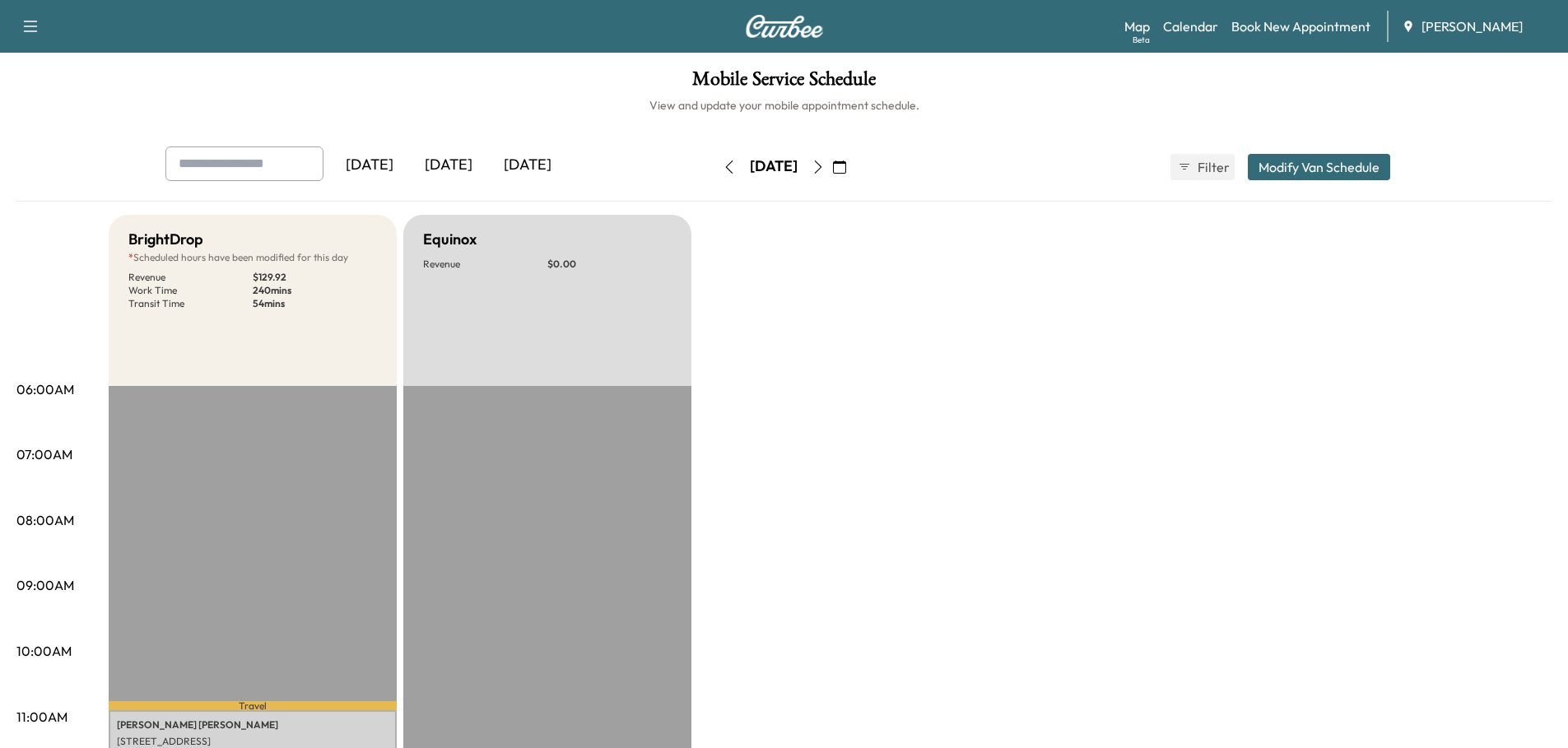
click at [381, 162] on div "[DATE]" at bounding box center [370, 165] width 79 height 38
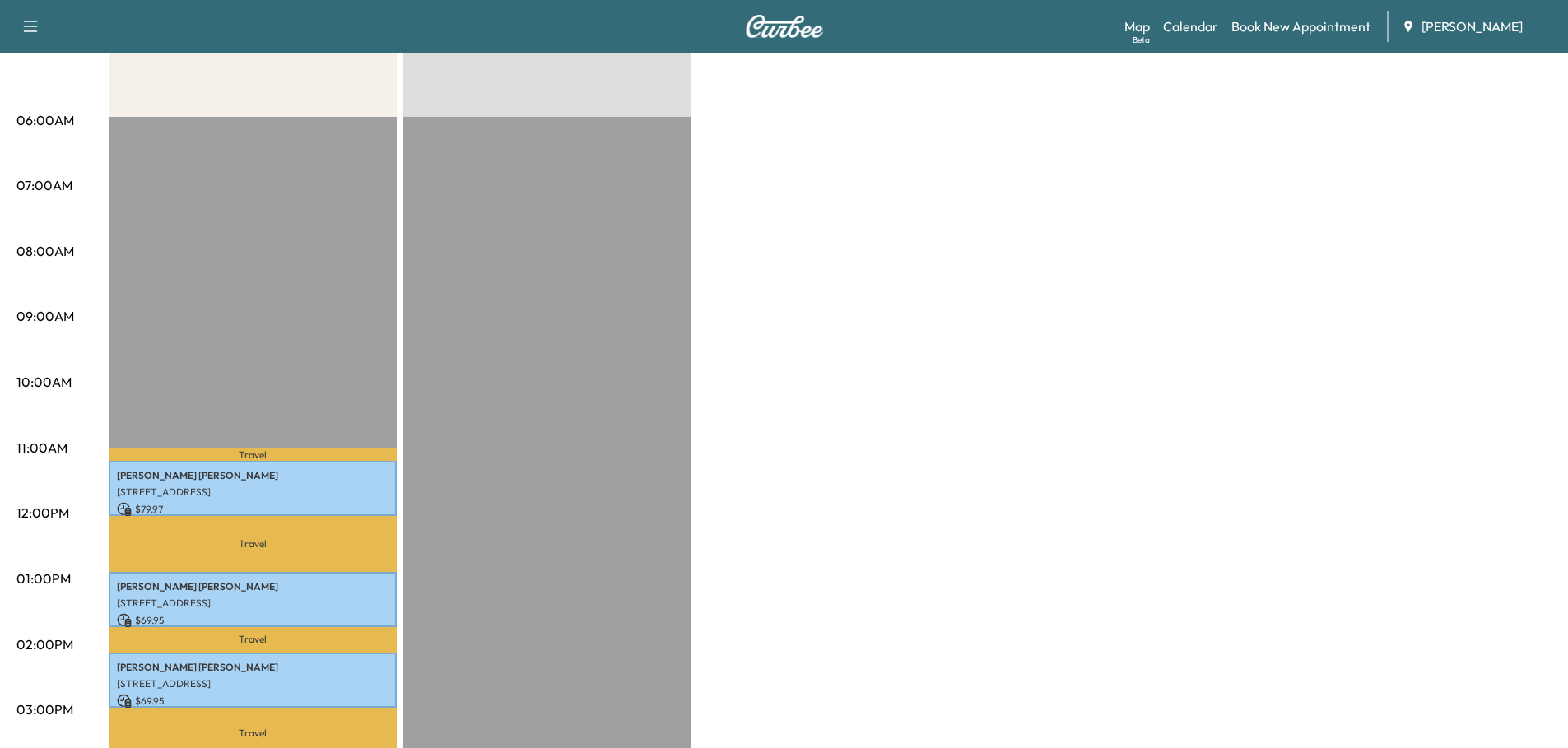
scroll to position [494, 0]
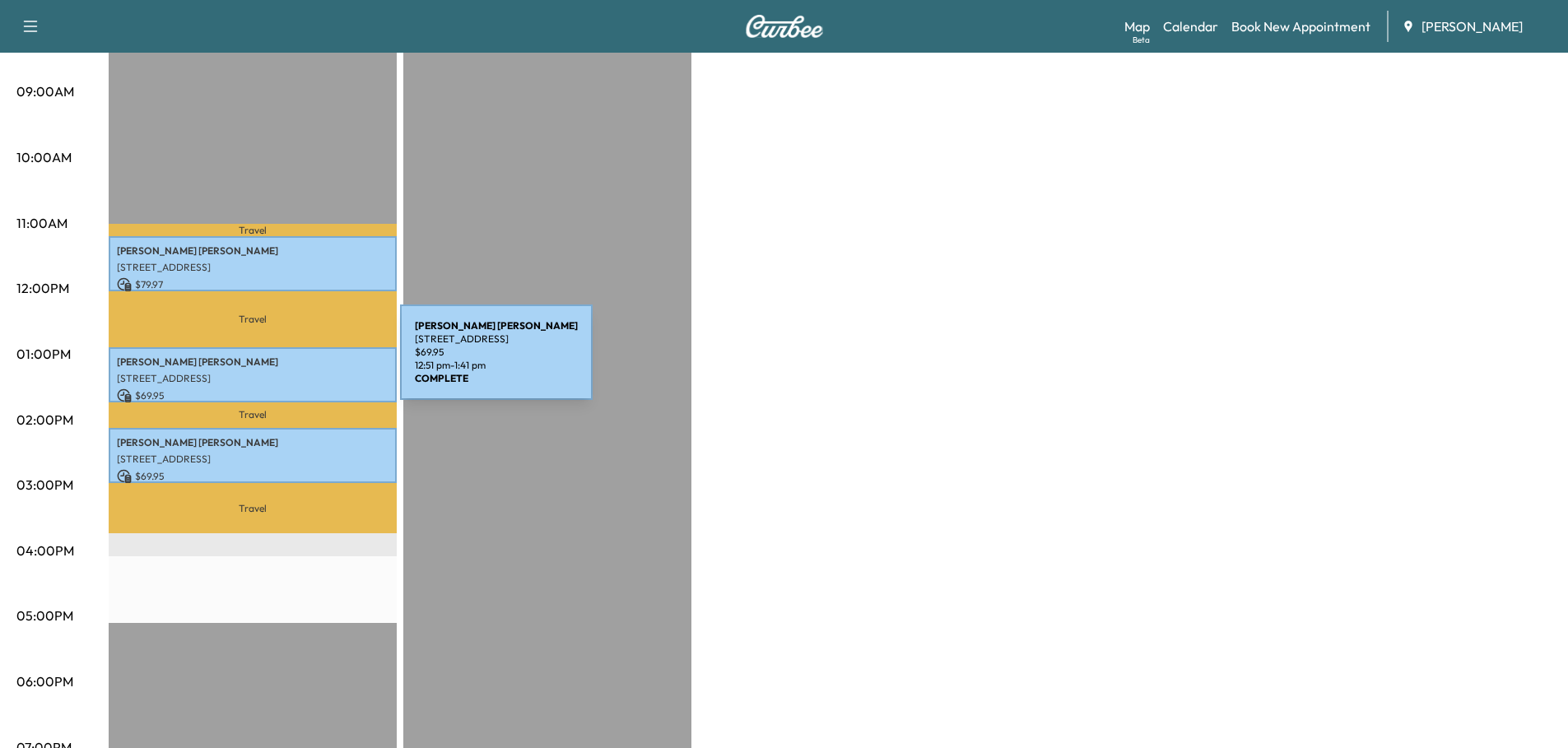
click at [277, 362] on p "TRISTA MARIE WOOD" at bounding box center [252, 362] width 271 height 13
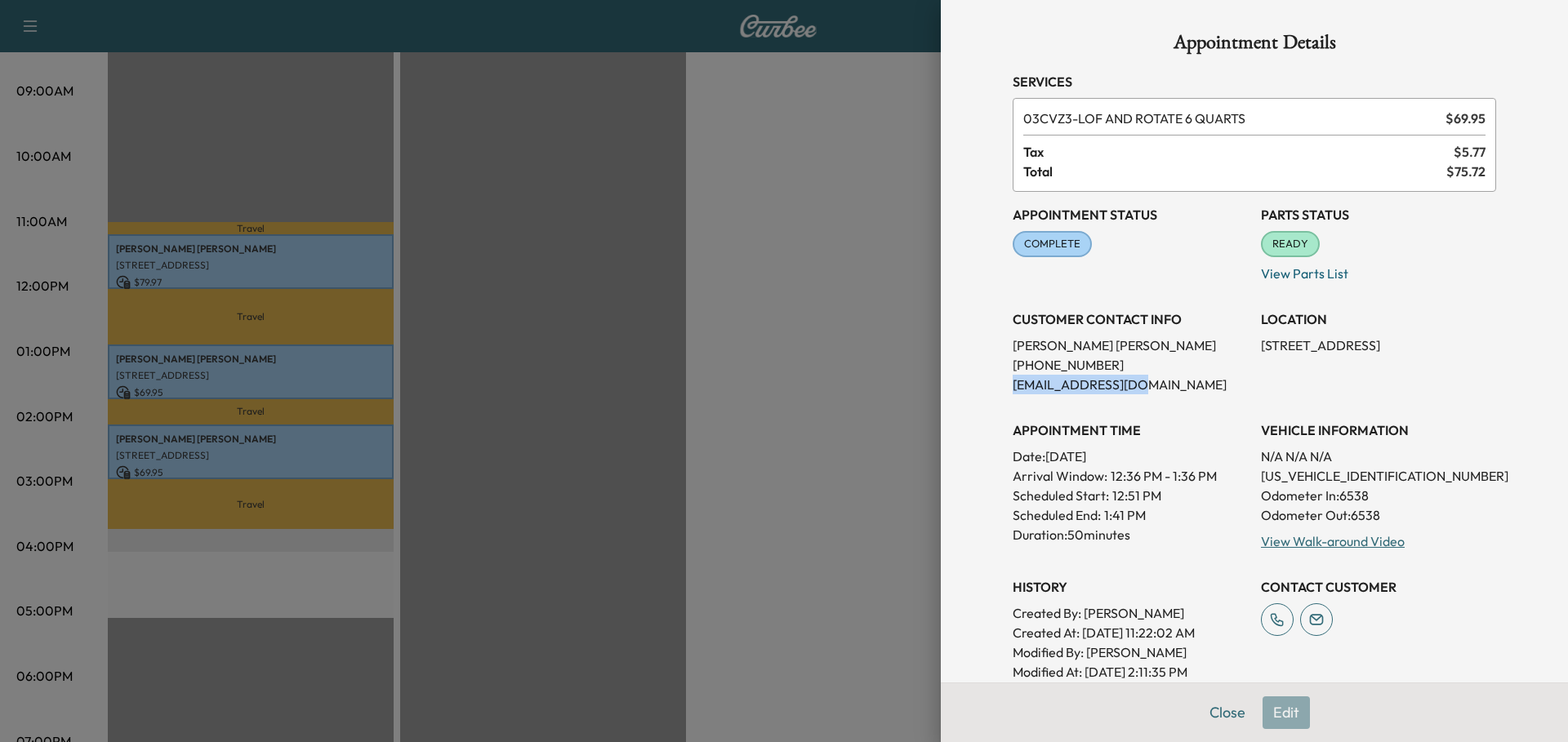
drag, startPoint x: 1121, startPoint y: 389, endPoint x: 995, endPoint y: 392, distance: 126.0
click at [995, 392] on div "Appointment Details Services 03CVZ3 - LOF AND ROTATE 6 QUARTS $ 69.95 Tax $ 5.7…" at bounding box center [1255, 493] width 523 height 987
copy p "tris4805@gmail.com"
click at [527, 577] on div at bounding box center [784, 371] width 1568 height 742
